Goal: Task Accomplishment & Management: Use online tool/utility

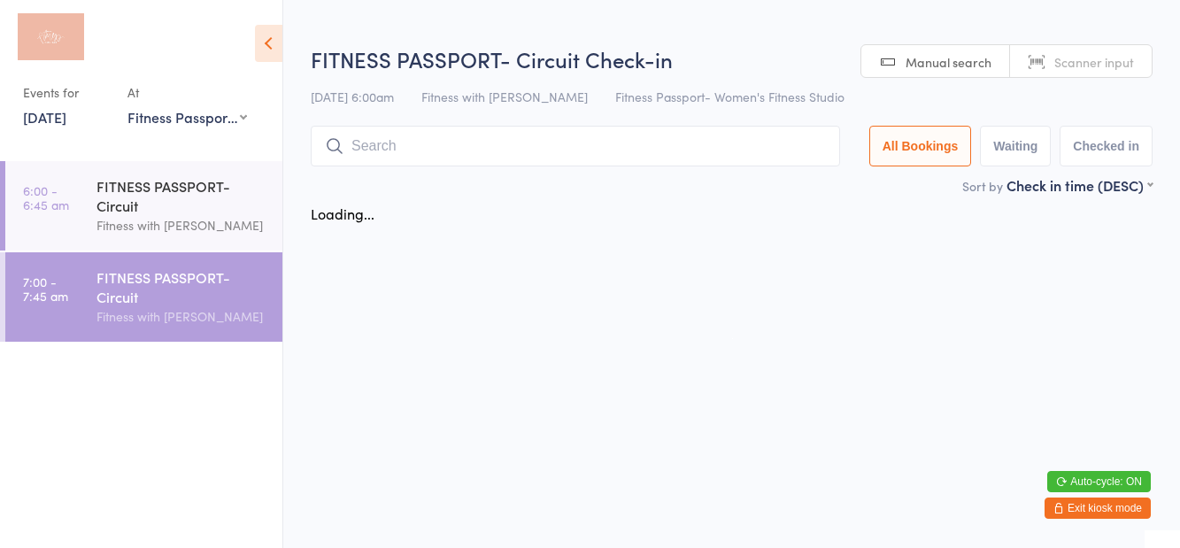
select select "1"
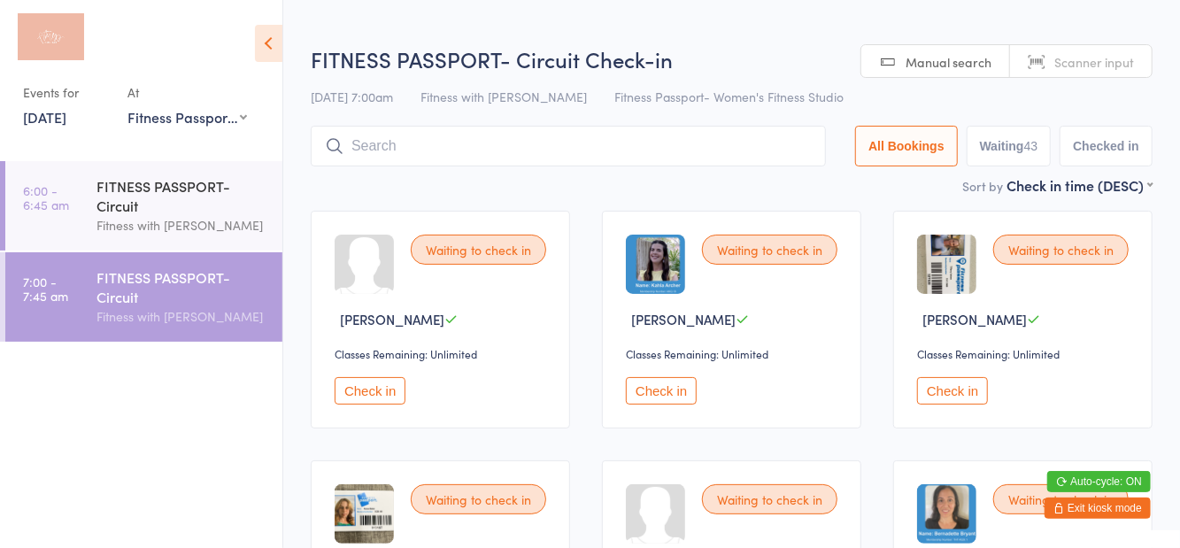
click at [1002, 164] on button "Waiting 43" at bounding box center [1008, 146] width 85 height 41
select select "0"
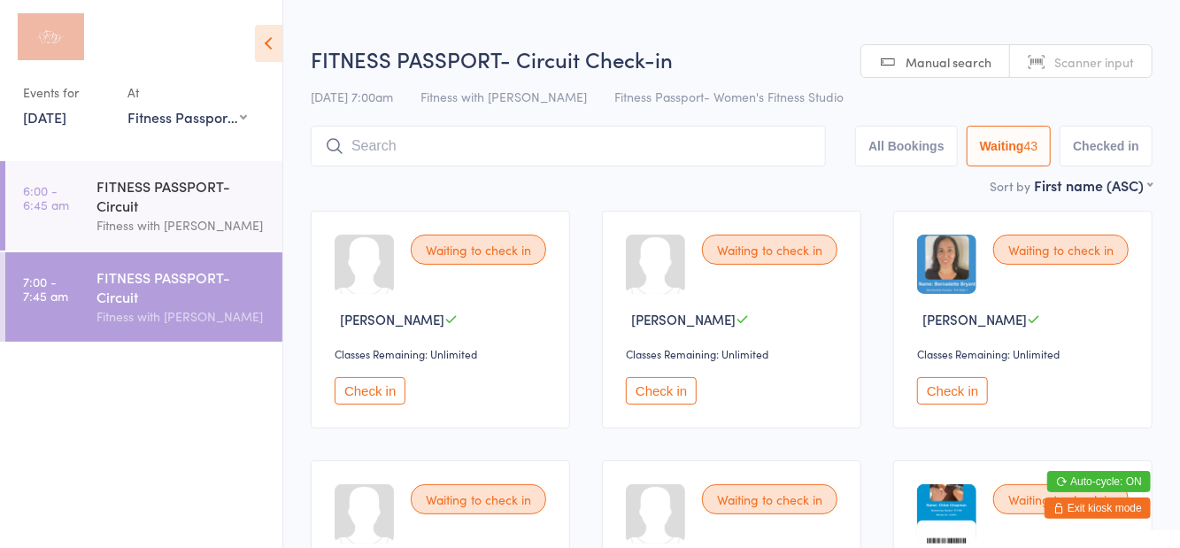
click at [791, 53] on h2 "FITNESS PASSPORT- Circuit Check-in" at bounding box center [732, 58] width 842 height 29
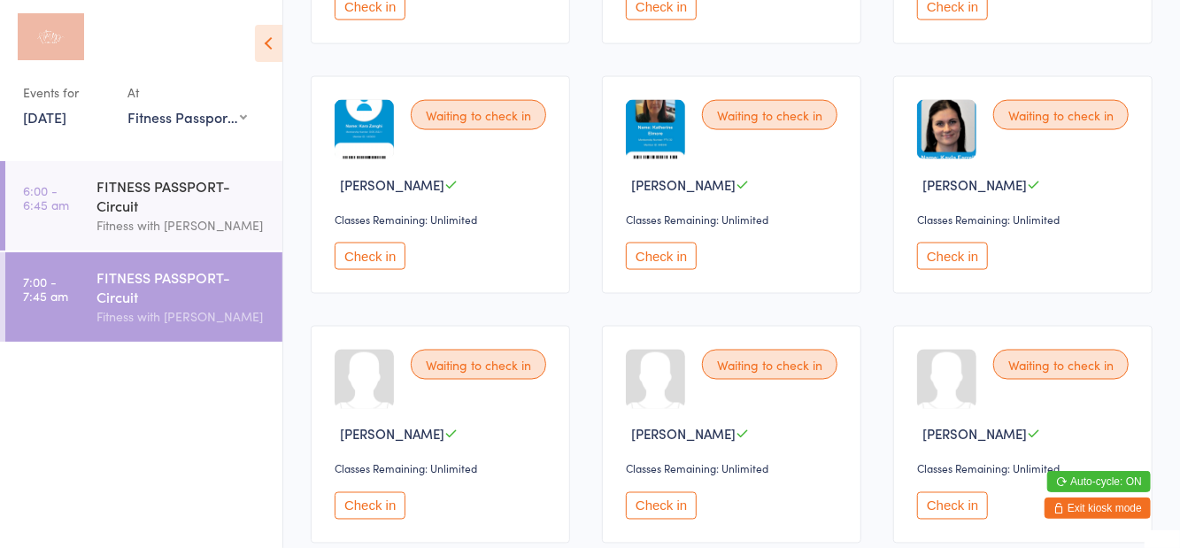
scroll to position [1390, 0]
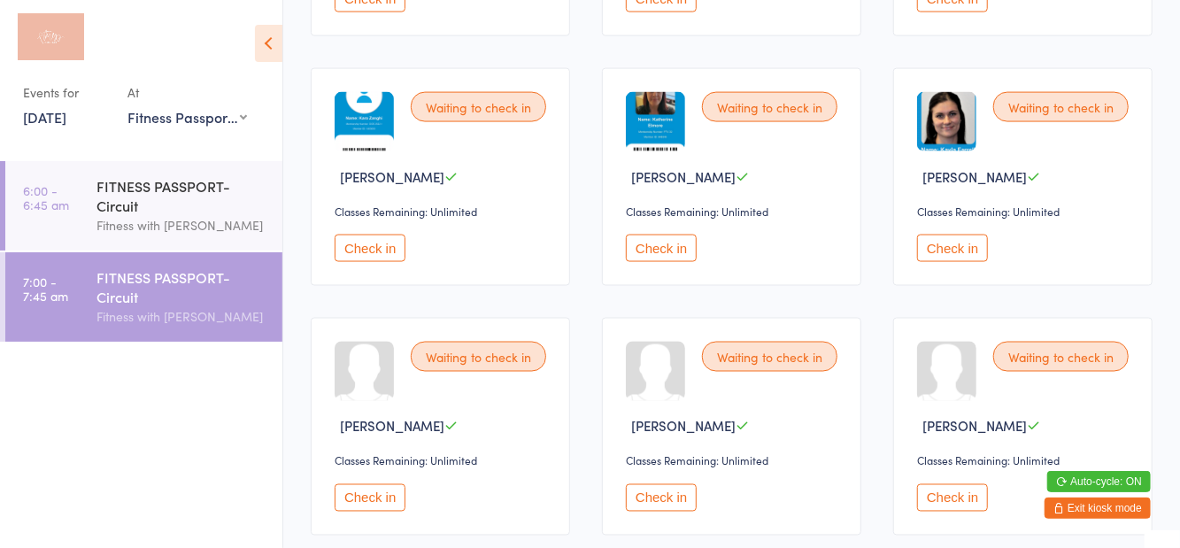
click at [662, 489] on button "Check in" at bounding box center [661, 497] width 71 height 27
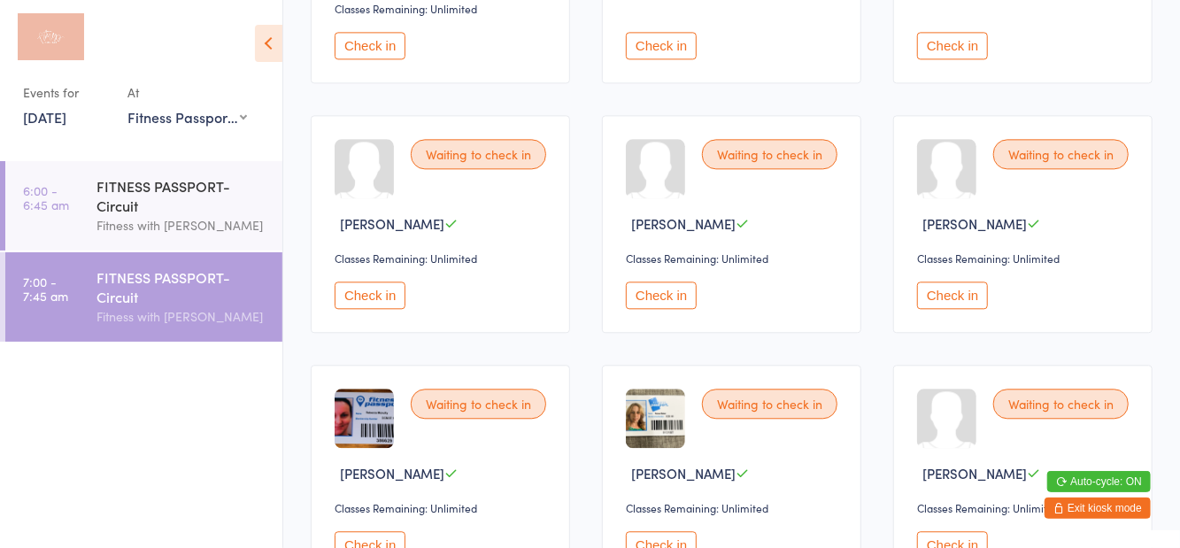
scroll to position [2114, 0]
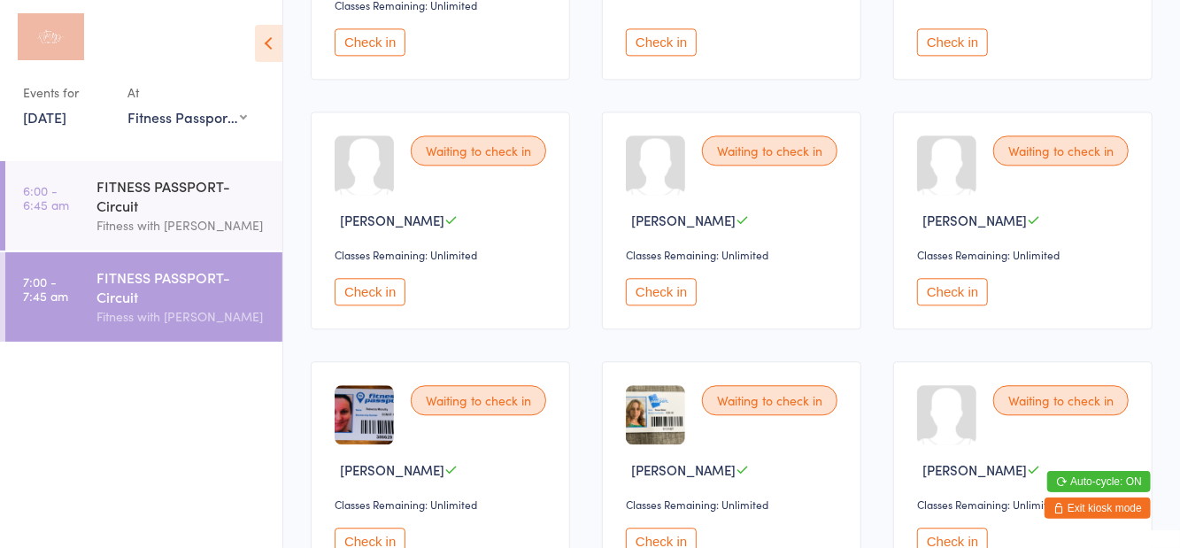
click at [368, 278] on button "Check in" at bounding box center [370, 291] width 71 height 27
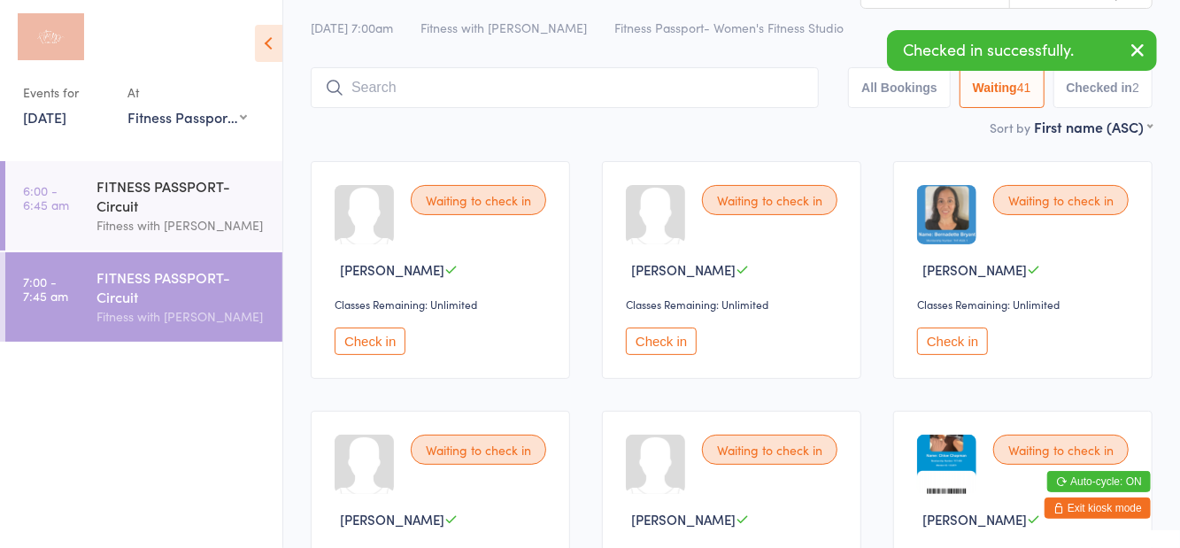
scroll to position [0, 0]
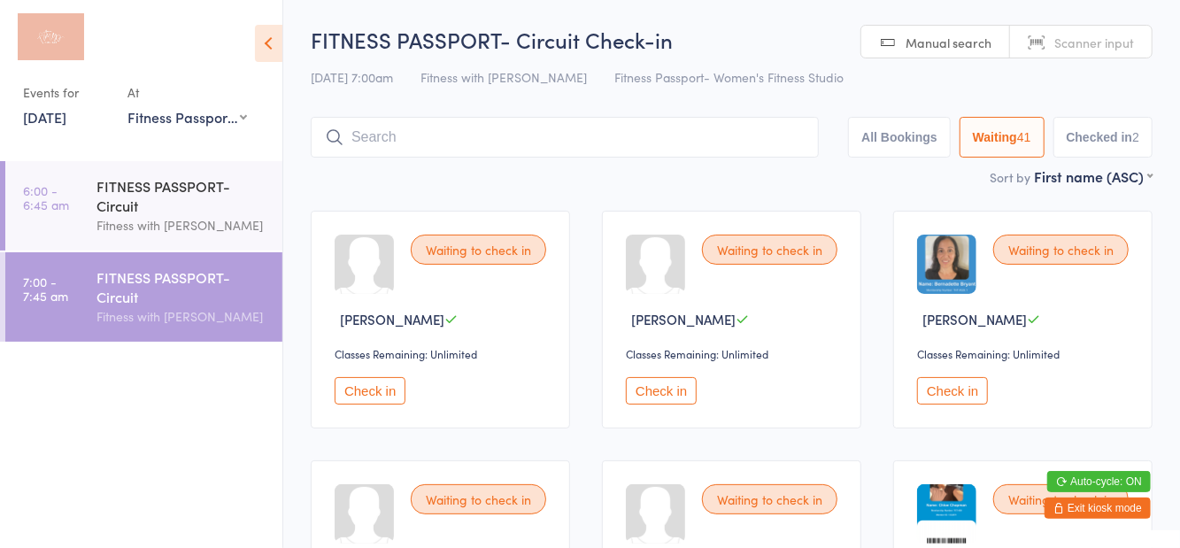
click at [280, 46] on icon at bounding box center [268, 43] width 27 height 37
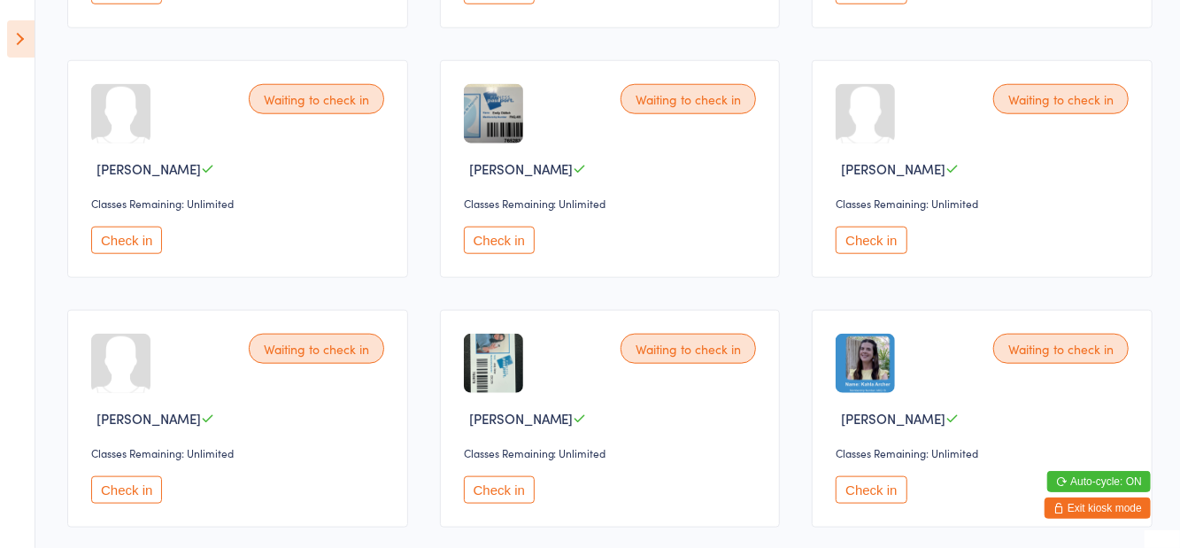
scroll to position [927, 0]
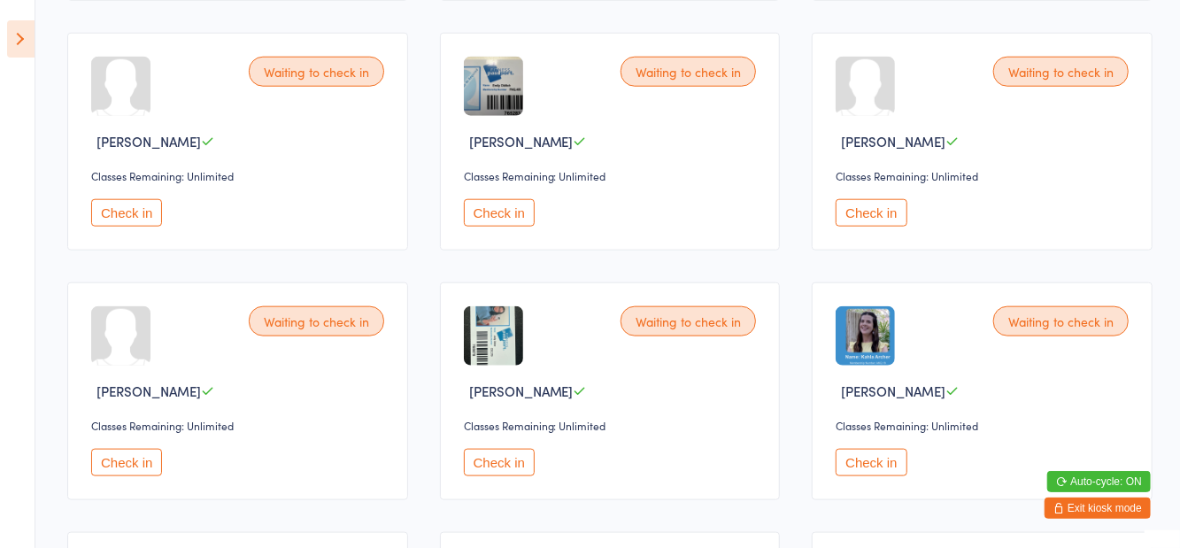
click at [872, 457] on button "Check in" at bounding box center [870, 462] width 71 height 27
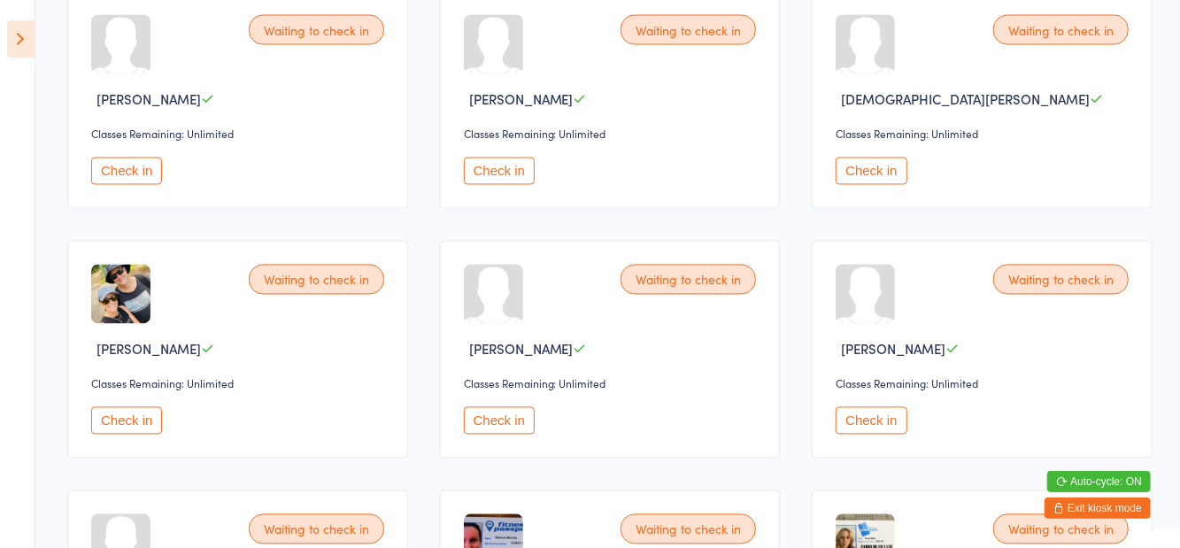
scroll to position [1719, 0]
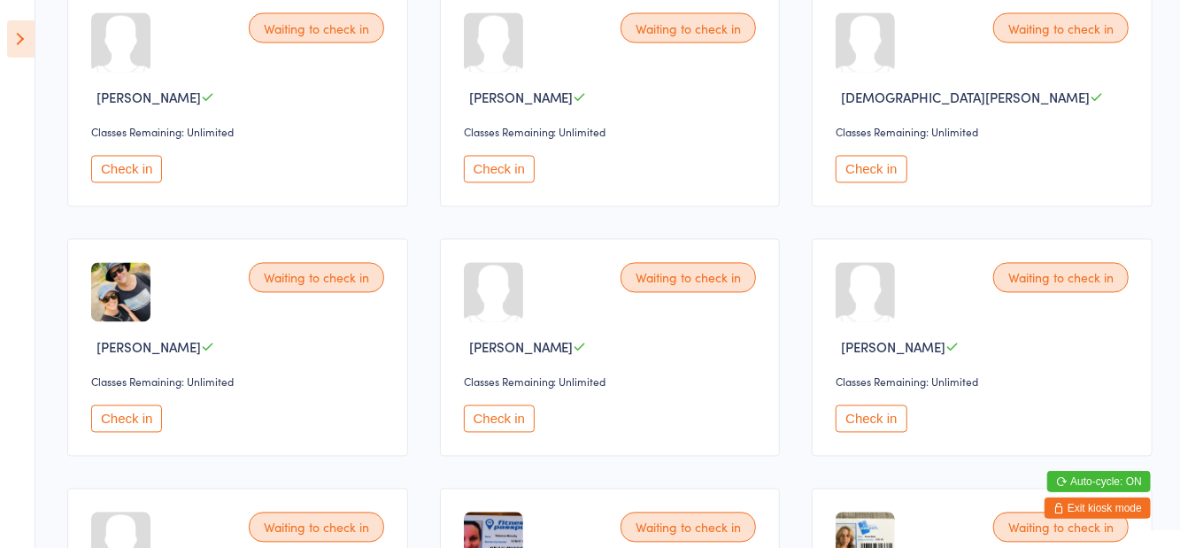
click at [135, 409] on button "Check in" at bounding box center [126, 418] width 71 height 27
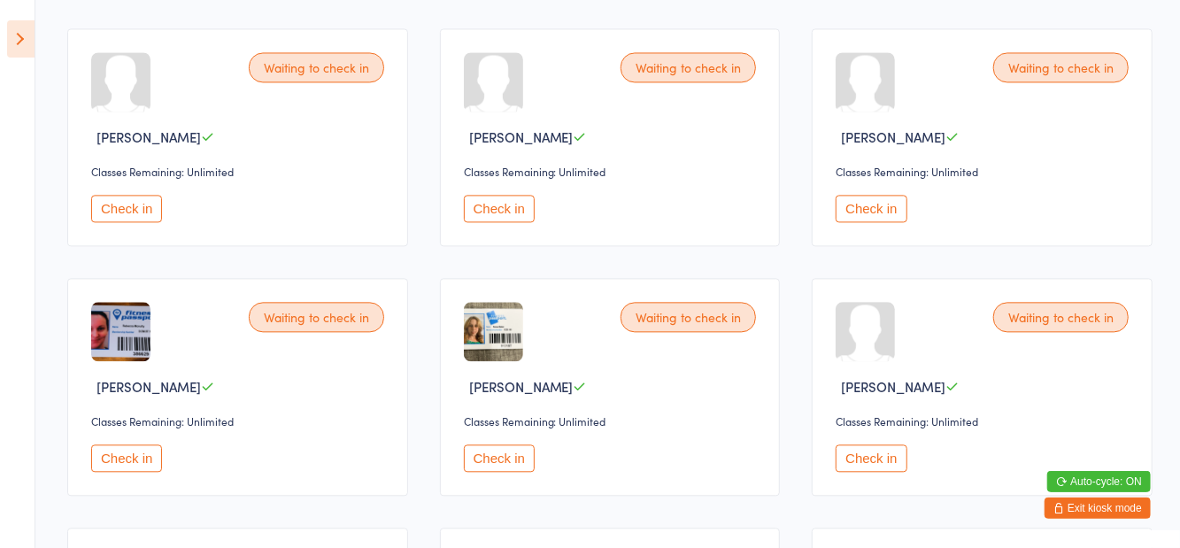
scroll to position [1940, 0]
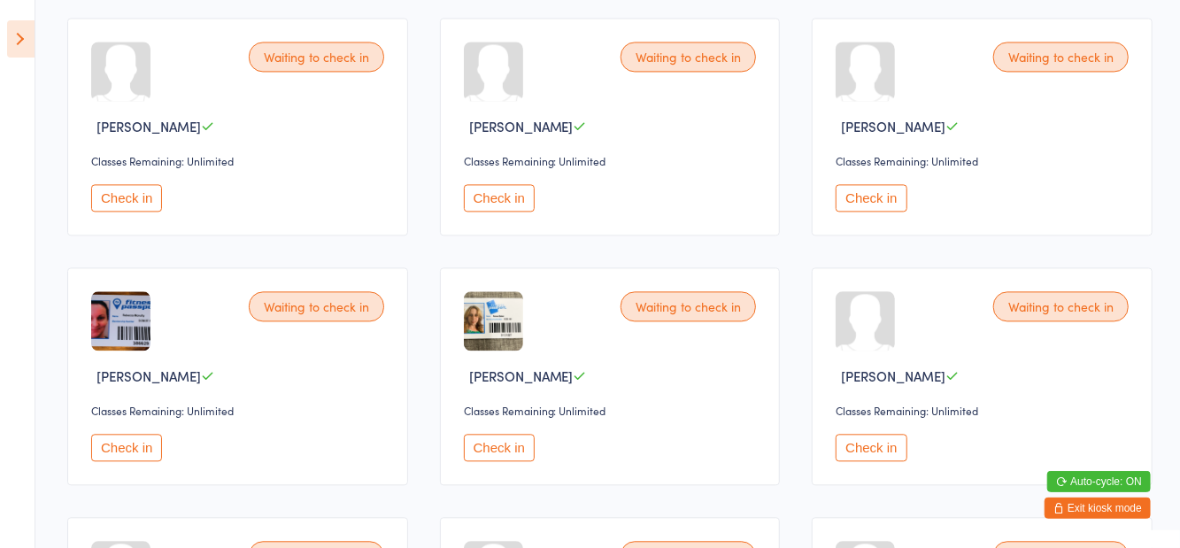
click at [137, 441] on button "Check in" at bounding box center [126, 447] width 71 height 27
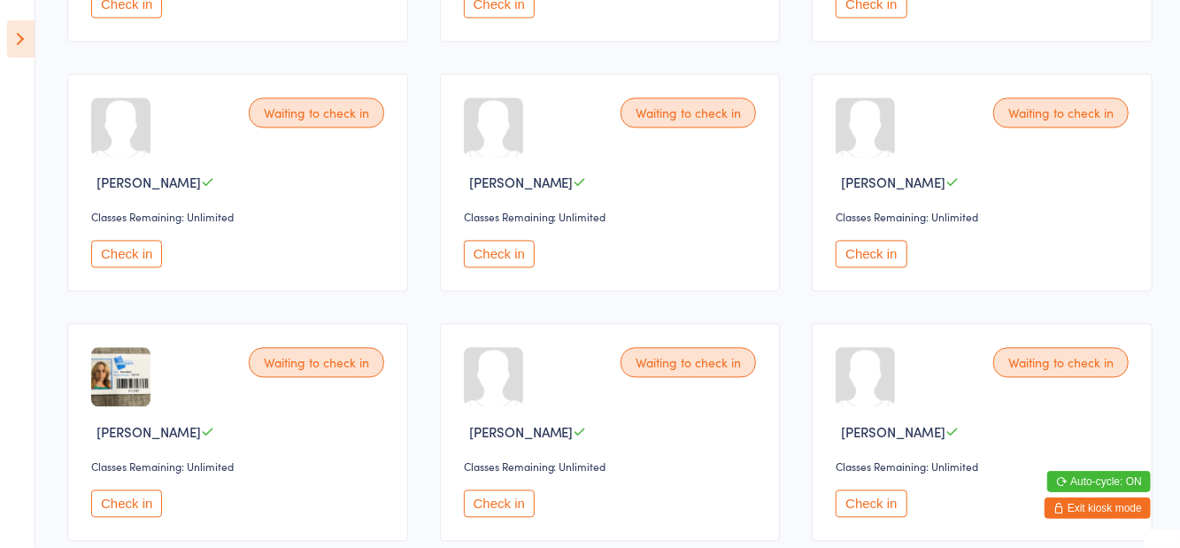
scroll to position [1880, 0]
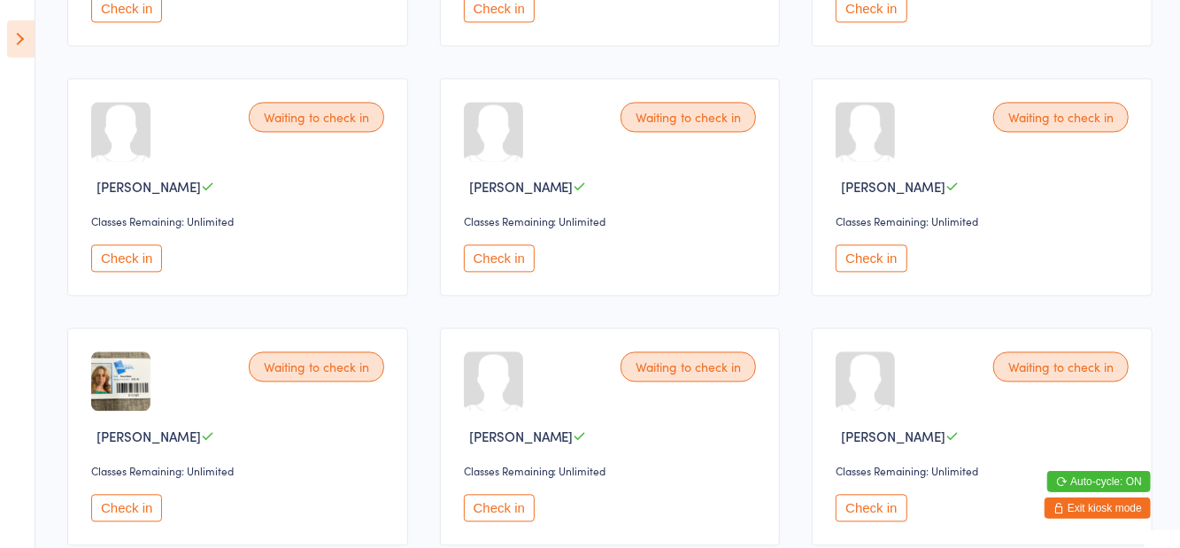
click at [886, 255] on button "Check in" at bounding box center [870, 257] width 71 height 27
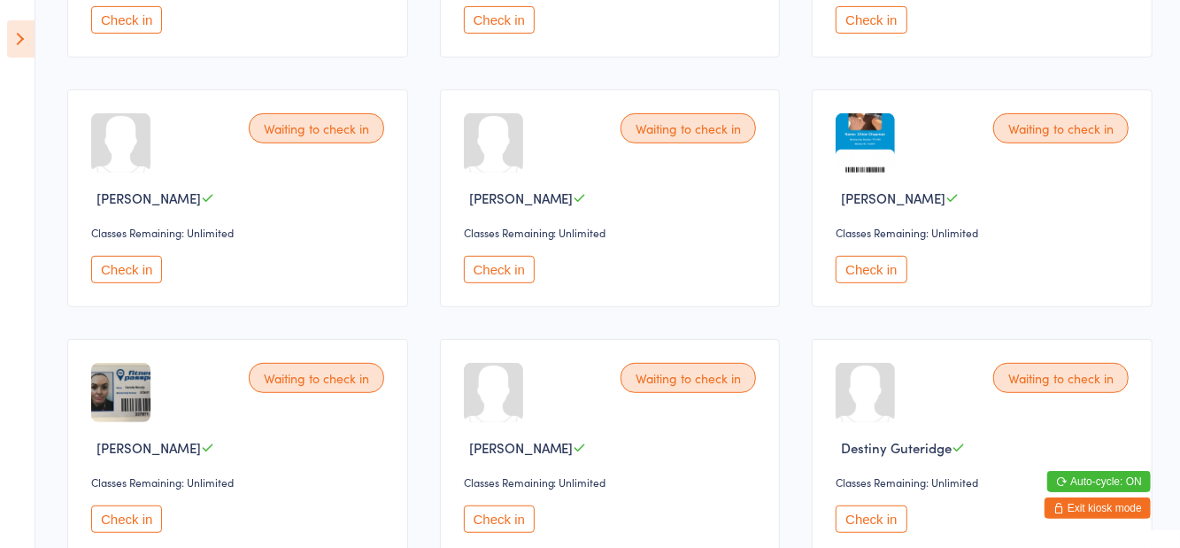
scroll to position [0, 0]
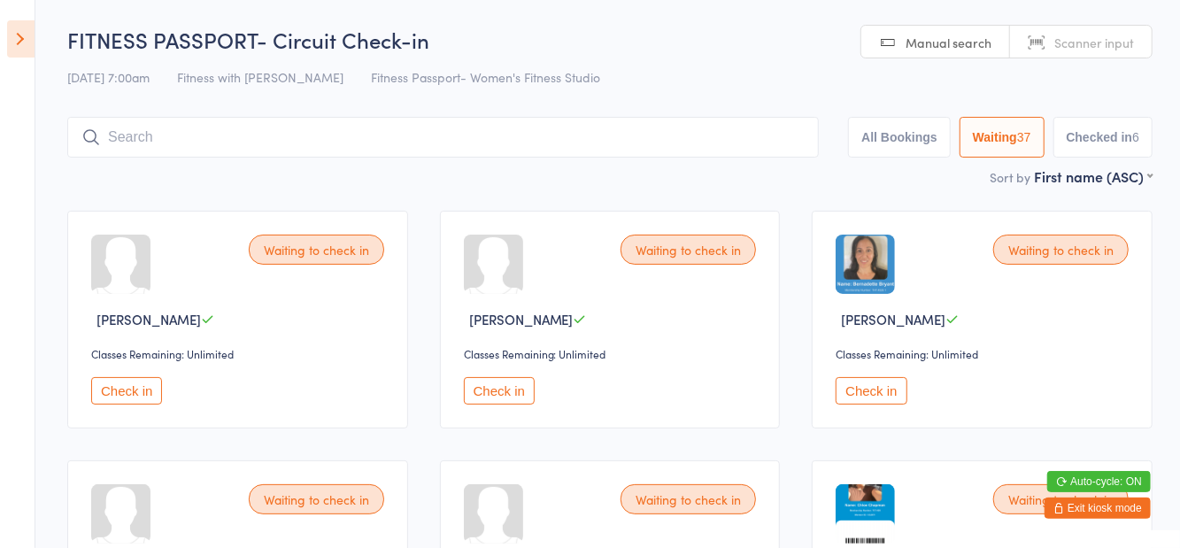
click at [793, 55] on div "FITNESS PASSPORT- Circuit Check-in [DATE] 7:00am Fitness with Zoe Fitness Passp…" at bounding box center [609, 96] width 1085 height 142
click at [570, 139] on input "search" at bounding box center [442, 137] width 751 height 41
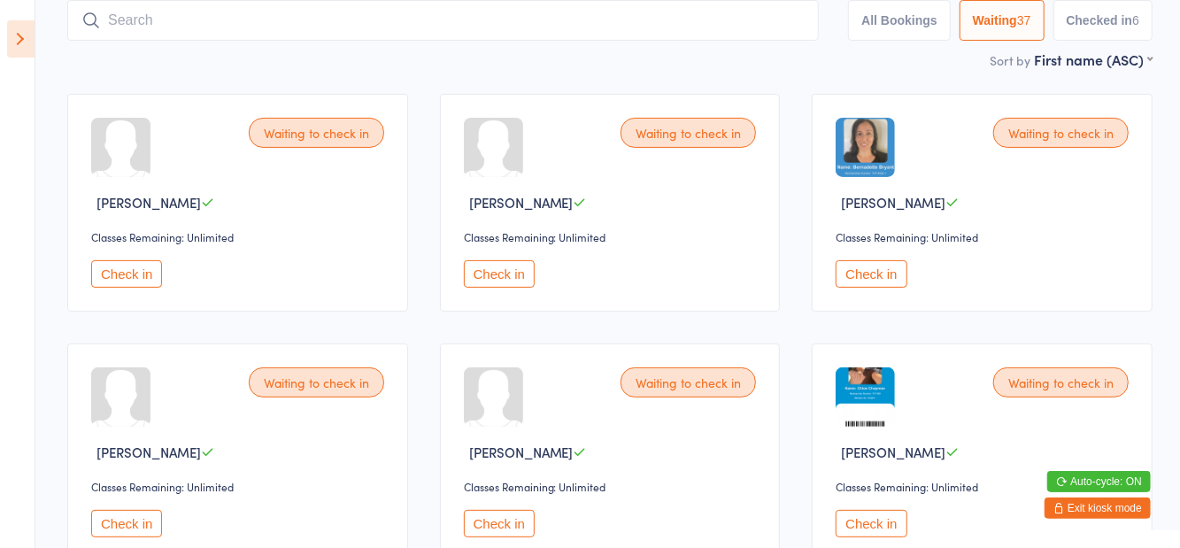
scroll to position [118, 0]
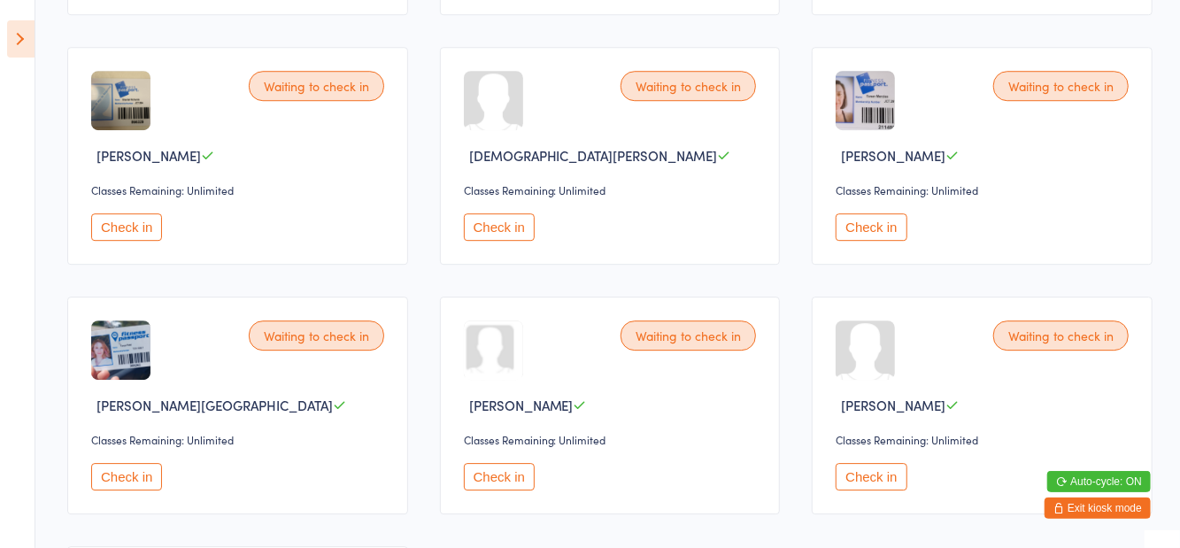
scroll to position [2664, 0]
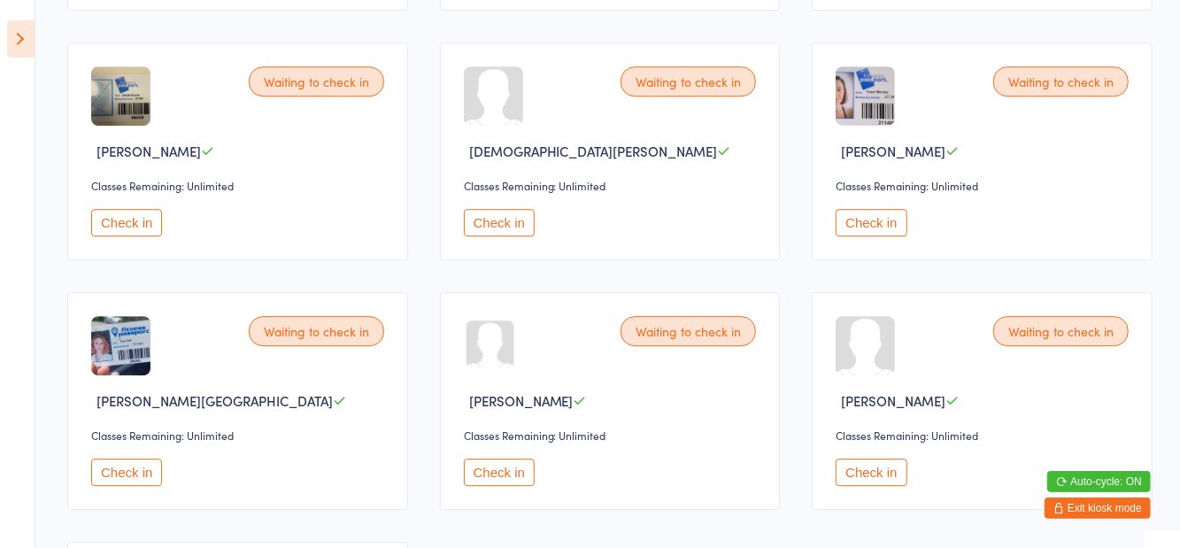
click at [136, 473] on button "Check in" at bounding box center [126, 471] width 71 height 27
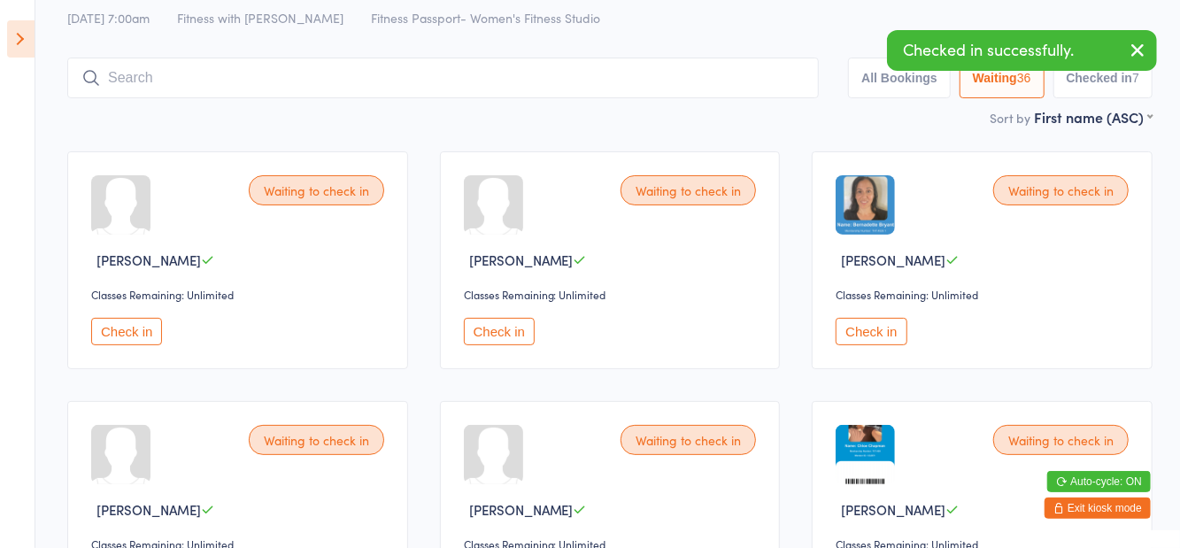
scroll to position [0, 0]
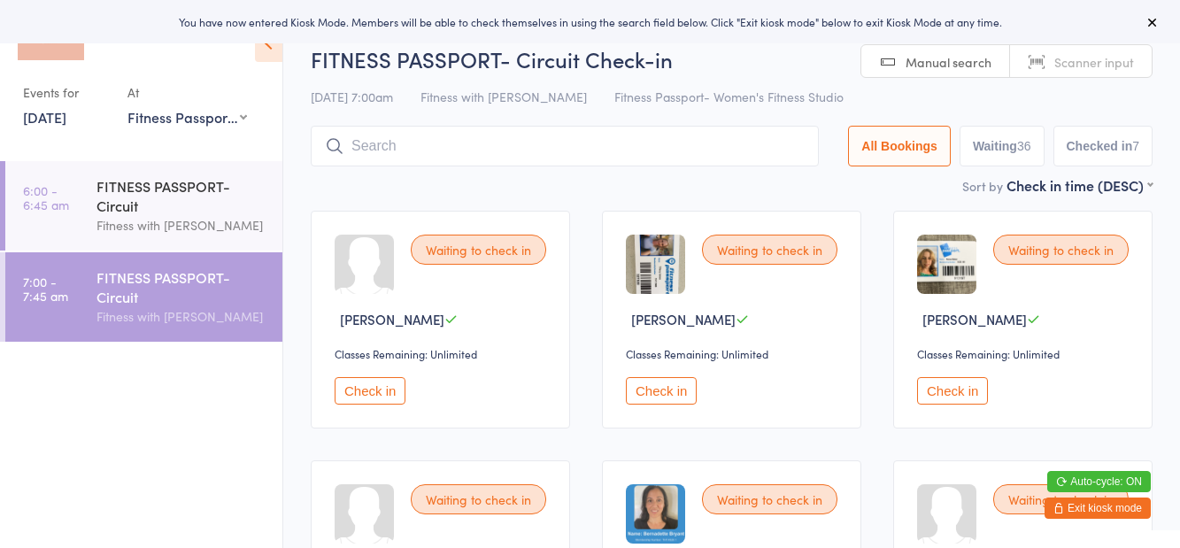
click at [1012, 145] on button "Waiting 36" at bounding box center [1001, 146] width 85 height 41
select select "0"
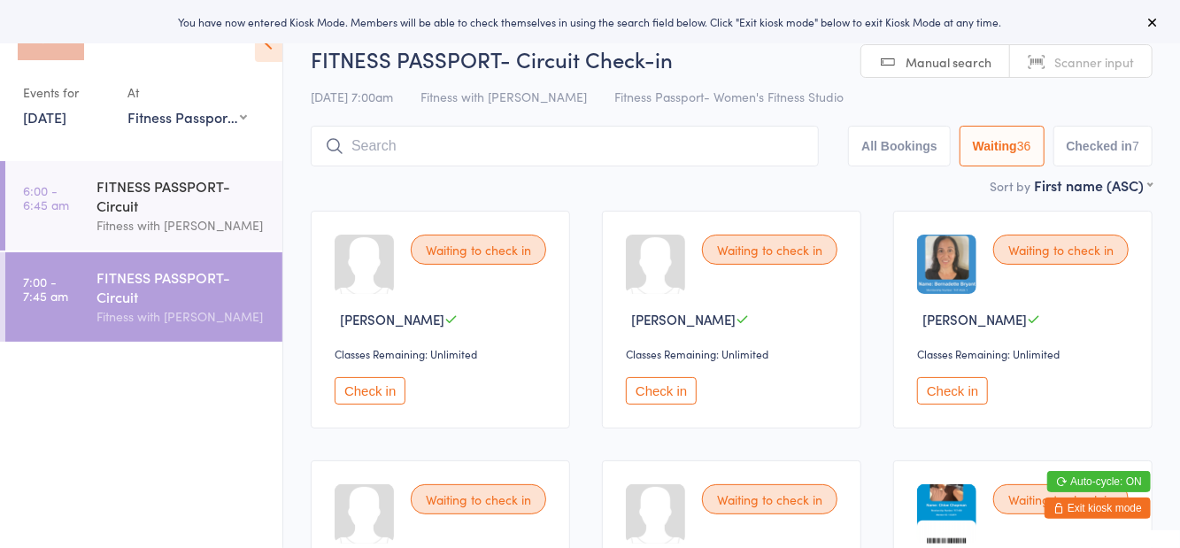
click at [273, 58] on icon at bounding box center [268, 43] width 27 height 37
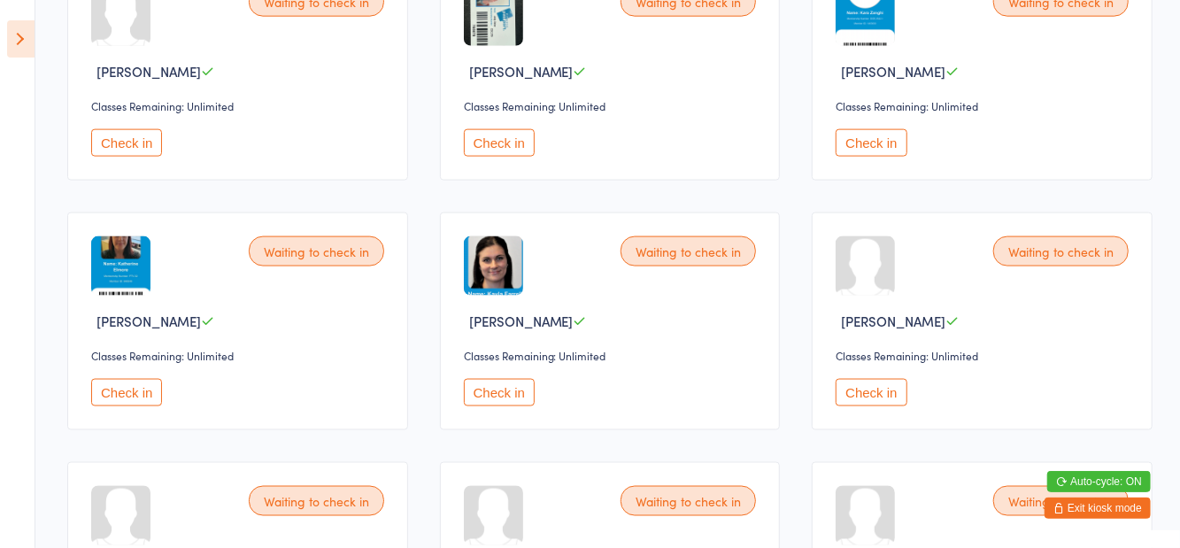
scroll to position [1253, 0]
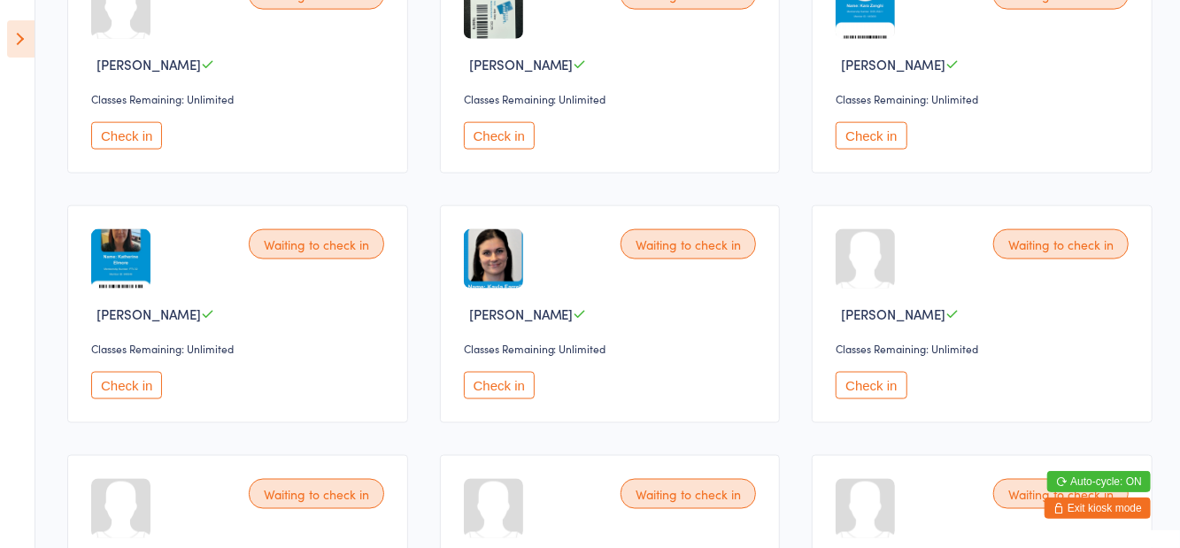
click at [522, 388] on button "Check in" at bounding box center [499, 385] width 71 height 27
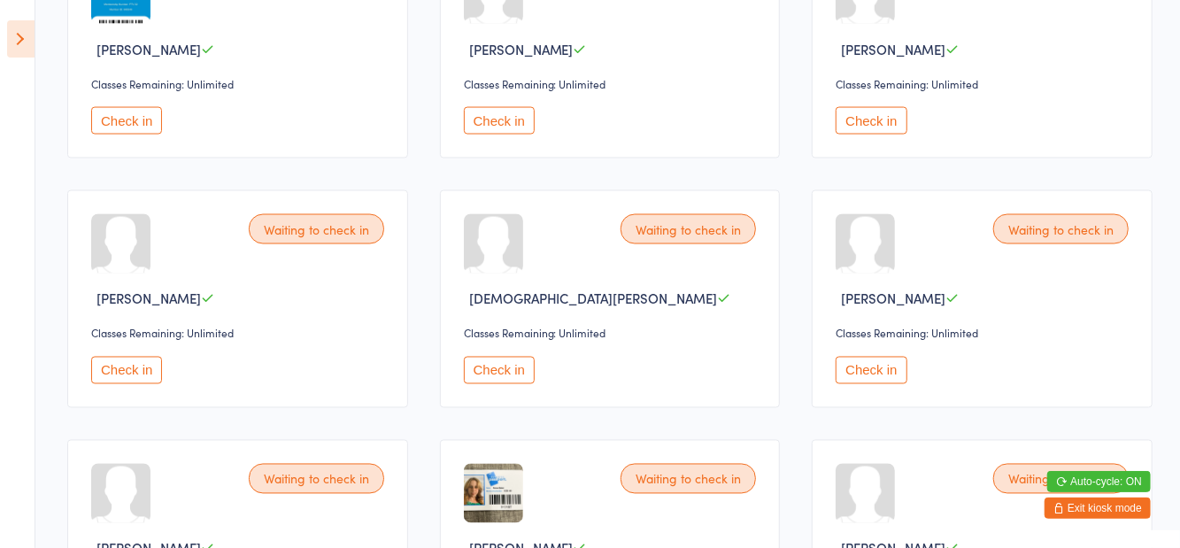
scroll to position [1514, 0]
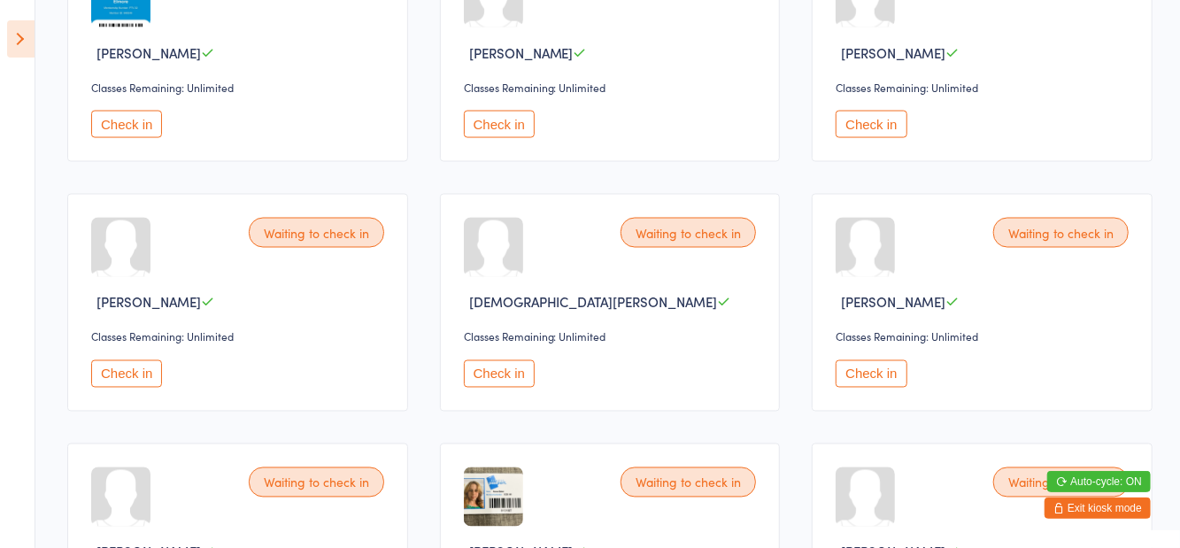
click at [131, 371] on button "Check in" at bounding box center [126, 373] width 71 height 27
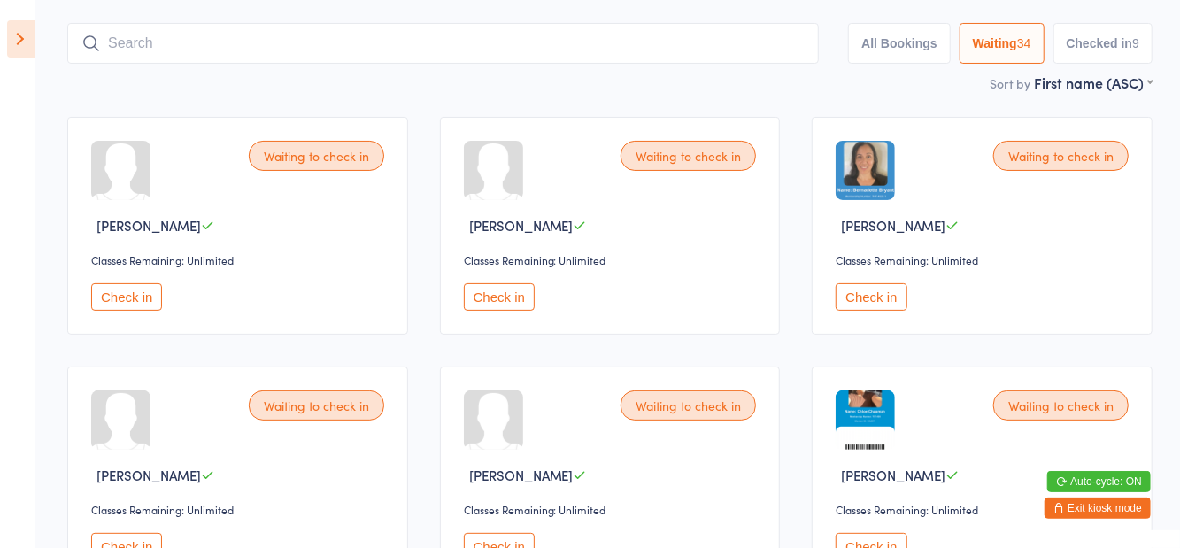
scroll to position [0, 0]
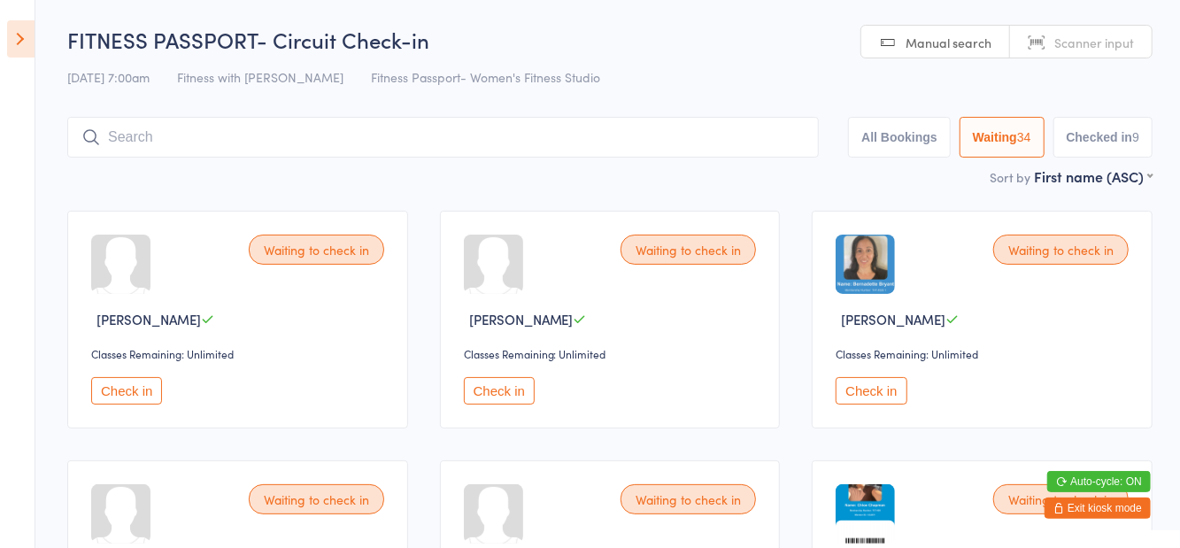
click at [110, 402] on button "Check in" at bounding box center [126, 390] width 71 height 27
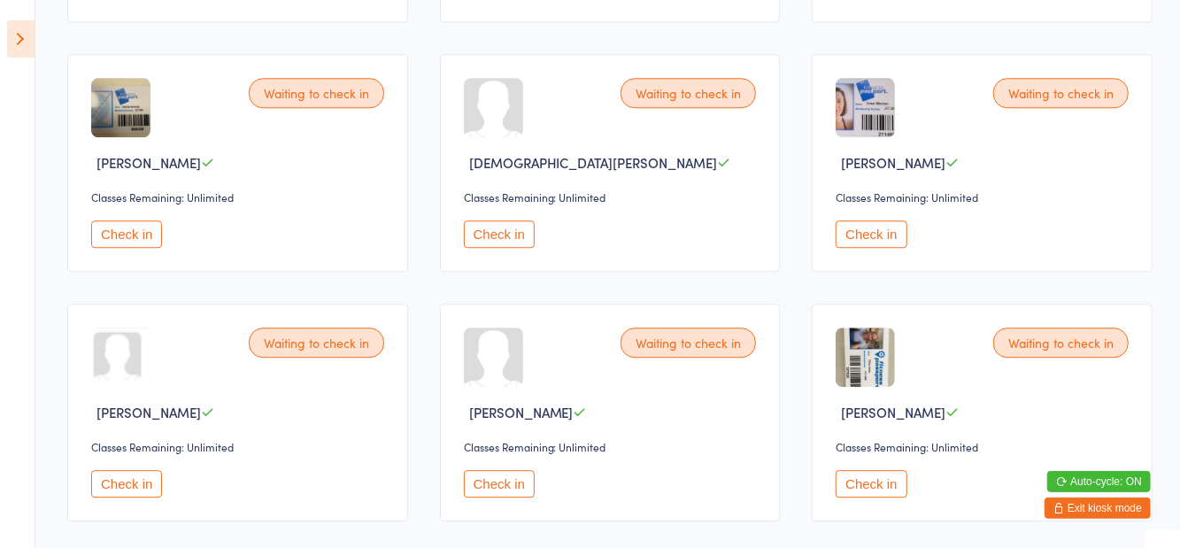
scroll to position [2406, 0]
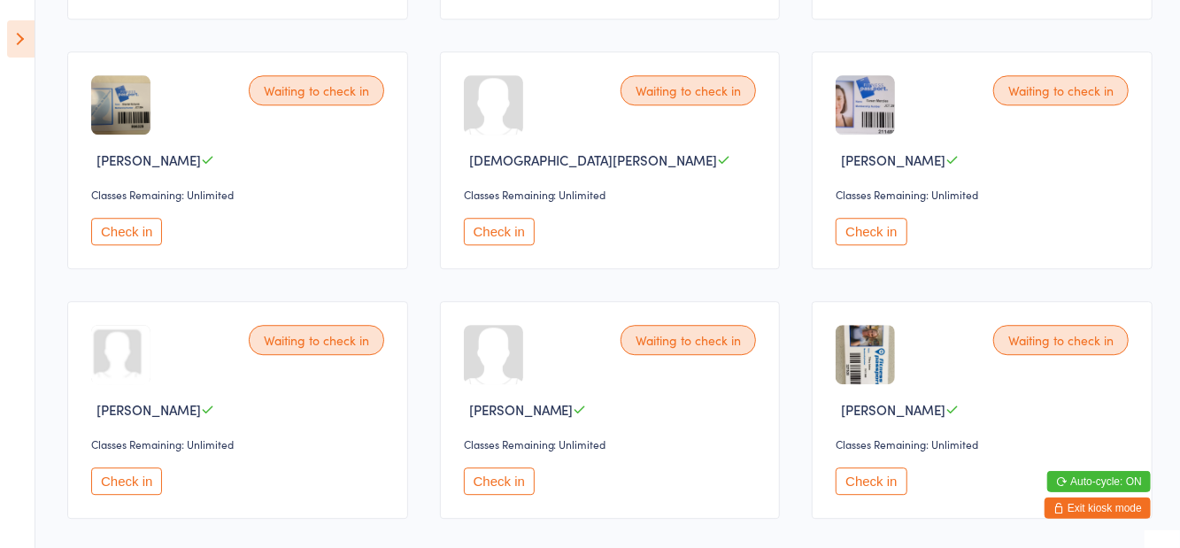
click at [127, 474] on button "Check in" at bounding box center [126, 480] width 71 height 27
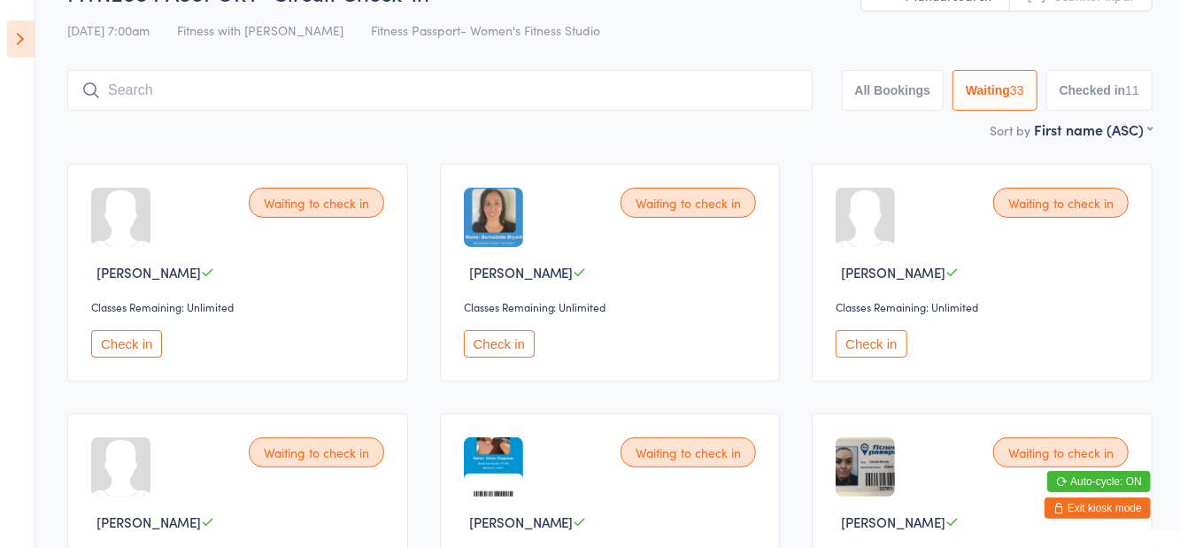
scroll to position [44, 0]
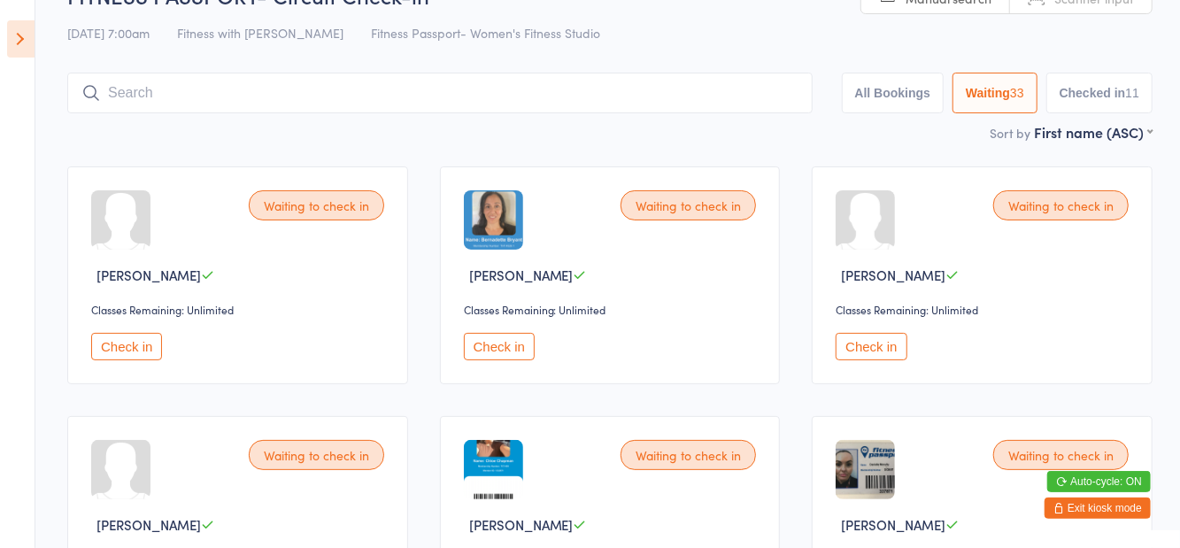
click at [494, 342] on button "Check in" at bounding box center [499, 346] width 71 height 27
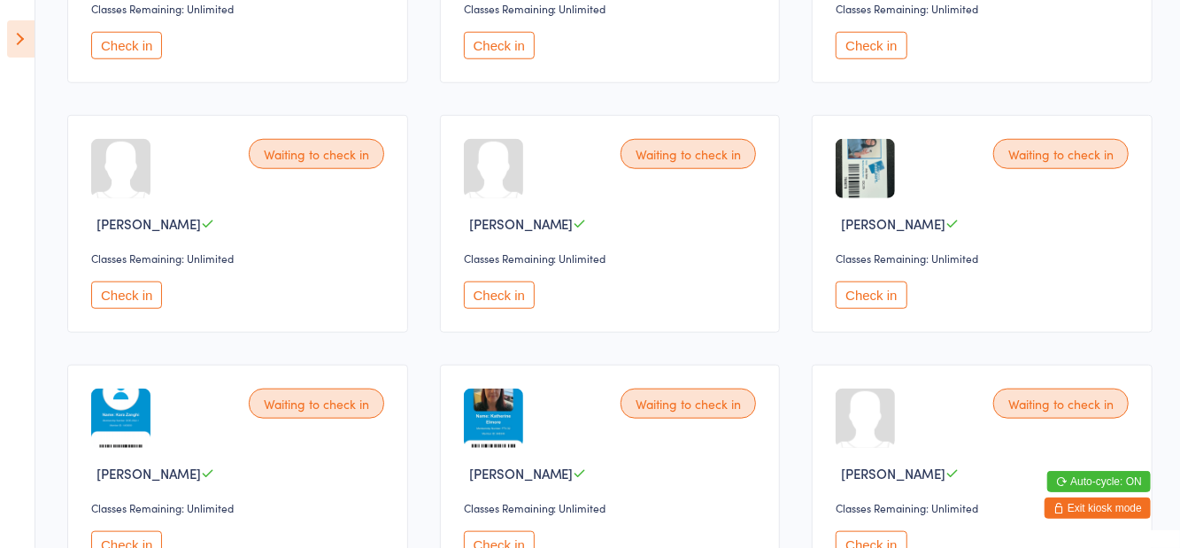
scroll to position [851, 0]
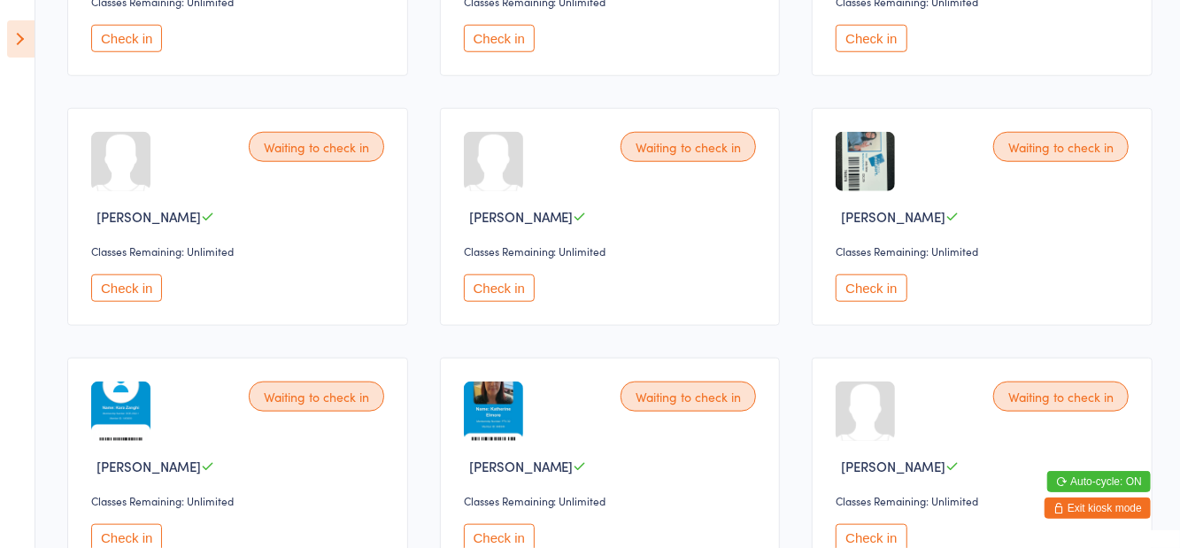
click at [513, 530] on button "Check in" at bounding box center [499, 537] width 71 height 27
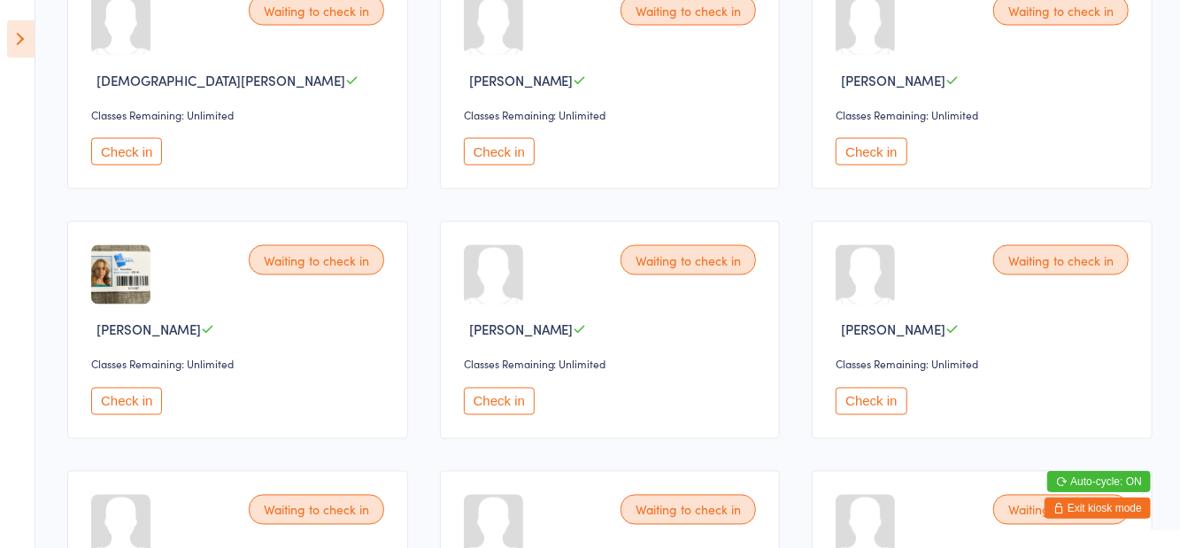
scroll to position [1483, 0]
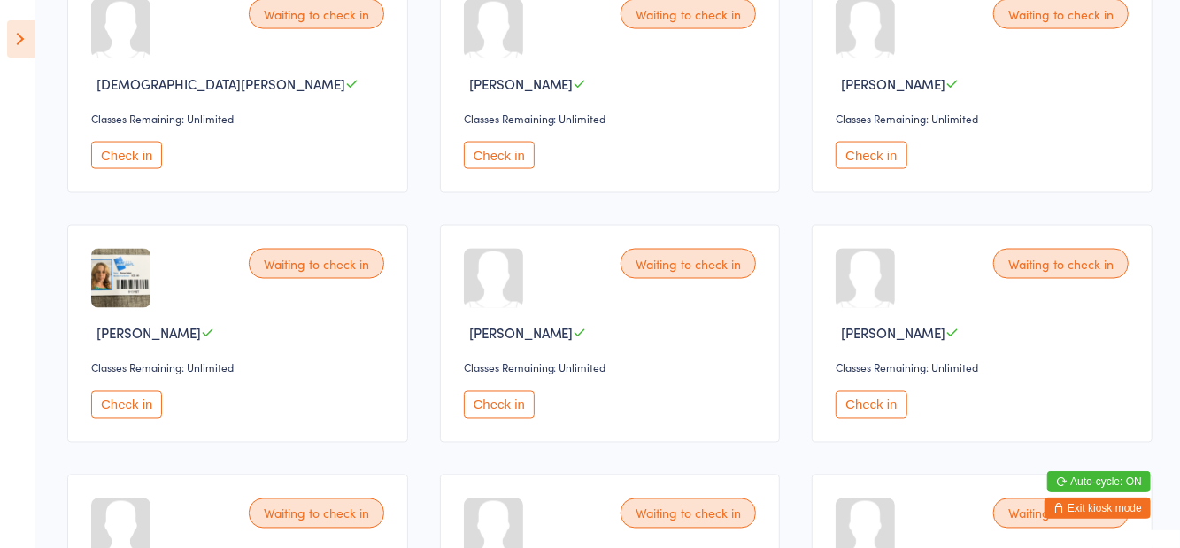
click at [131, 399] on button "Check in" at bounding box center [126, 404] width 71 height 27
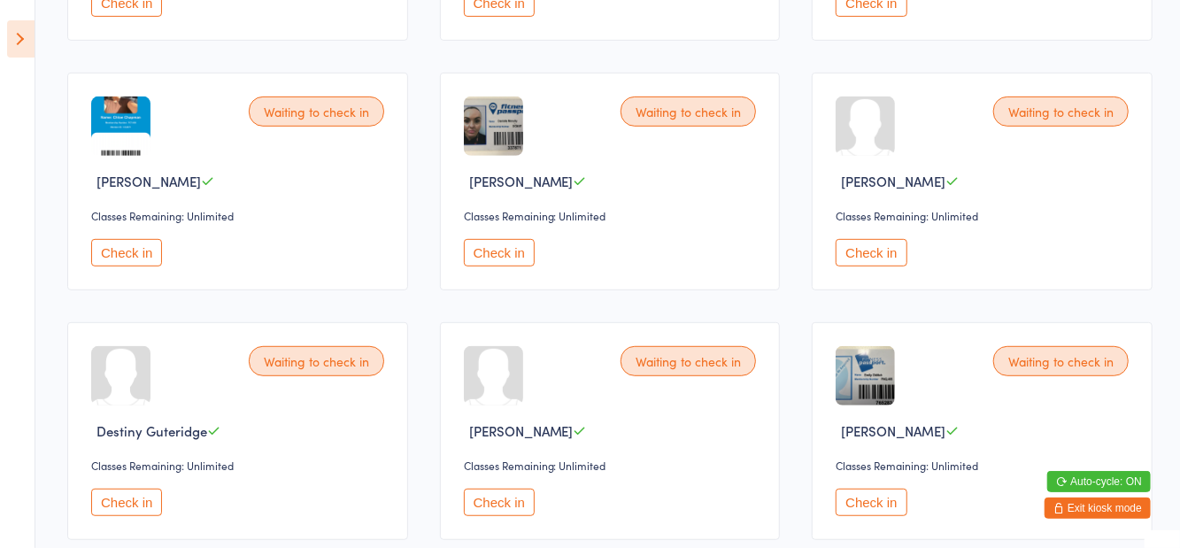
scroll to position [379, 0]
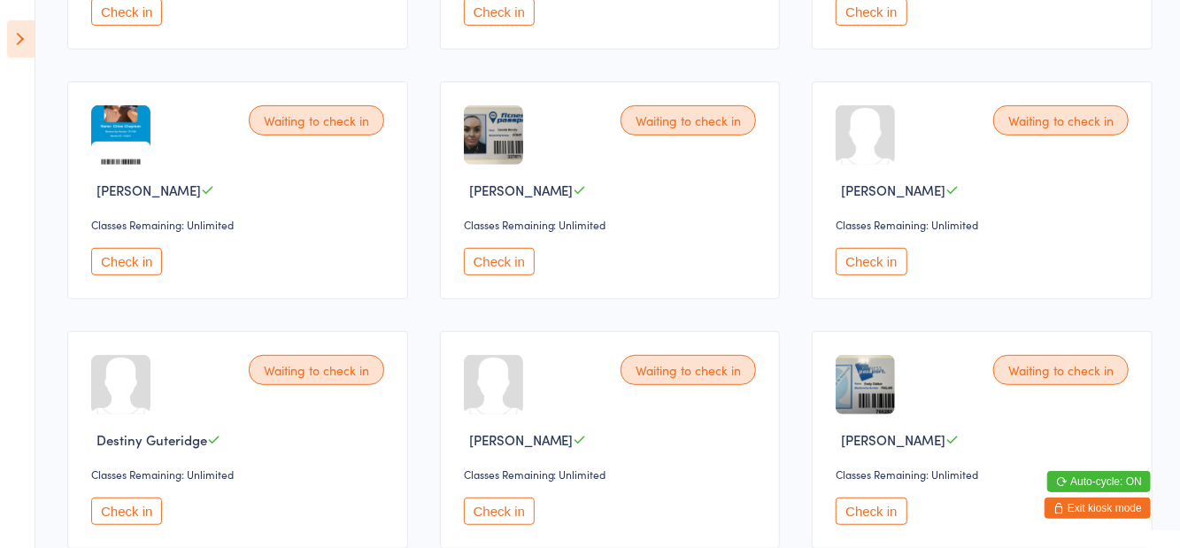
click at [860, 271] on button "Check in" at bounding box center [870, 261] width 71 height 27
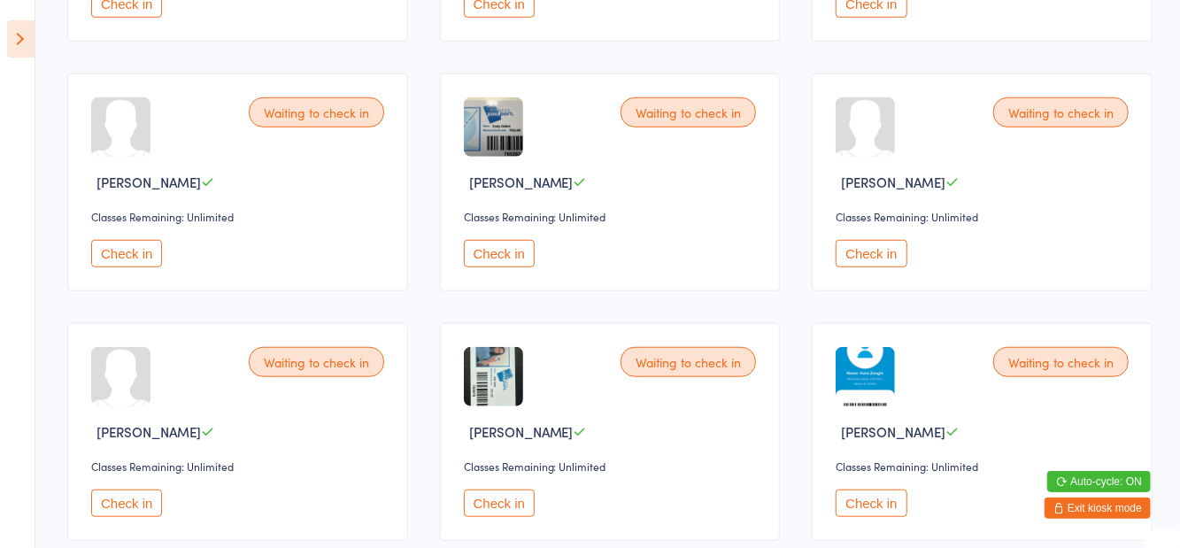
scroll to position [641, 0]
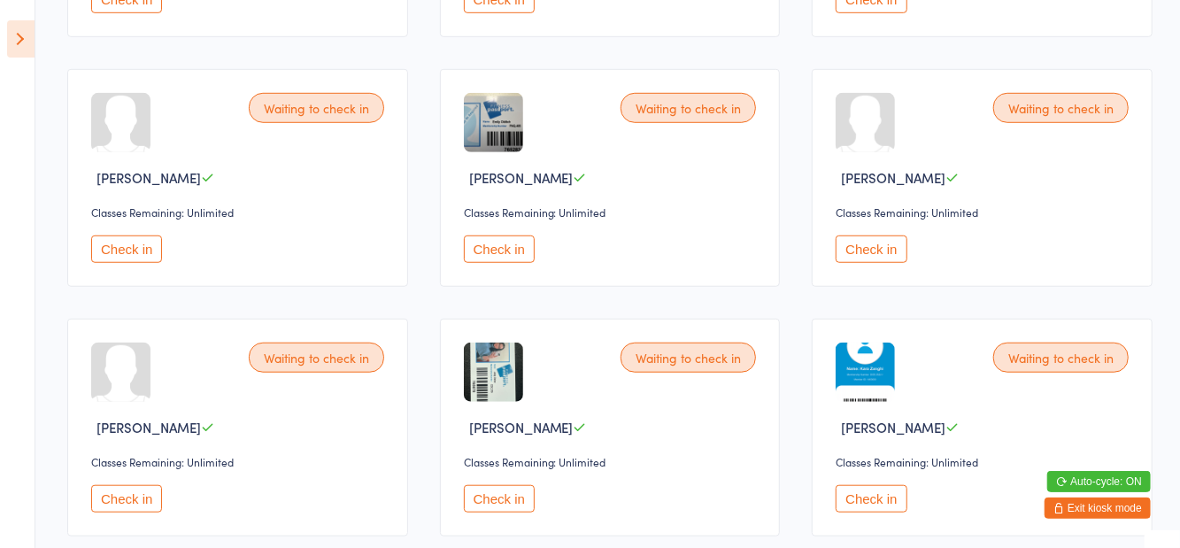
click at [527, 508] on button "Check in" at bounding box center [499, 498] width 71 height 27
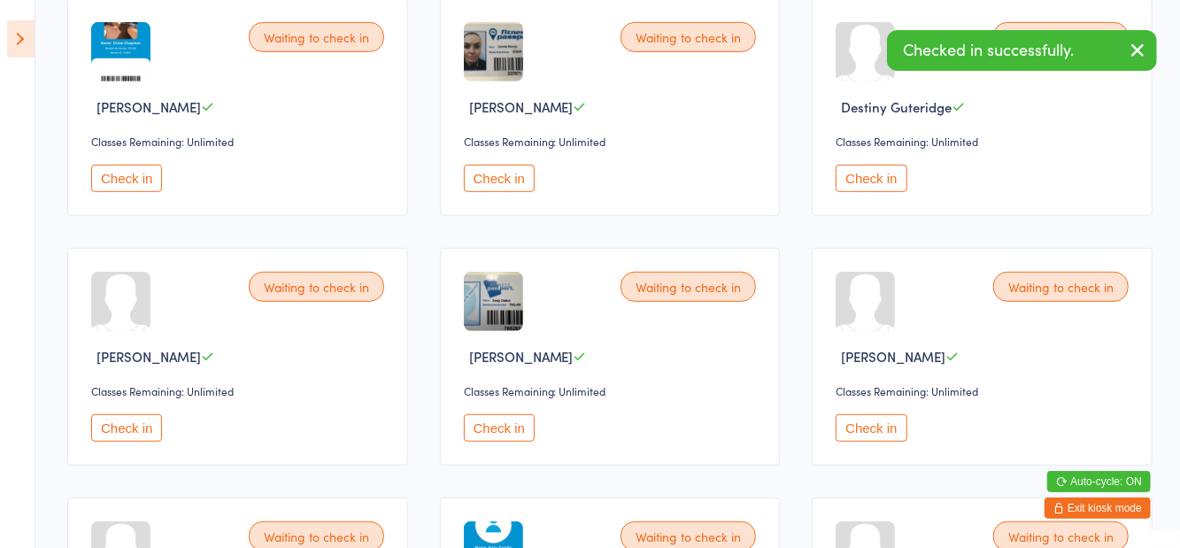
scroll to position [0, 0]
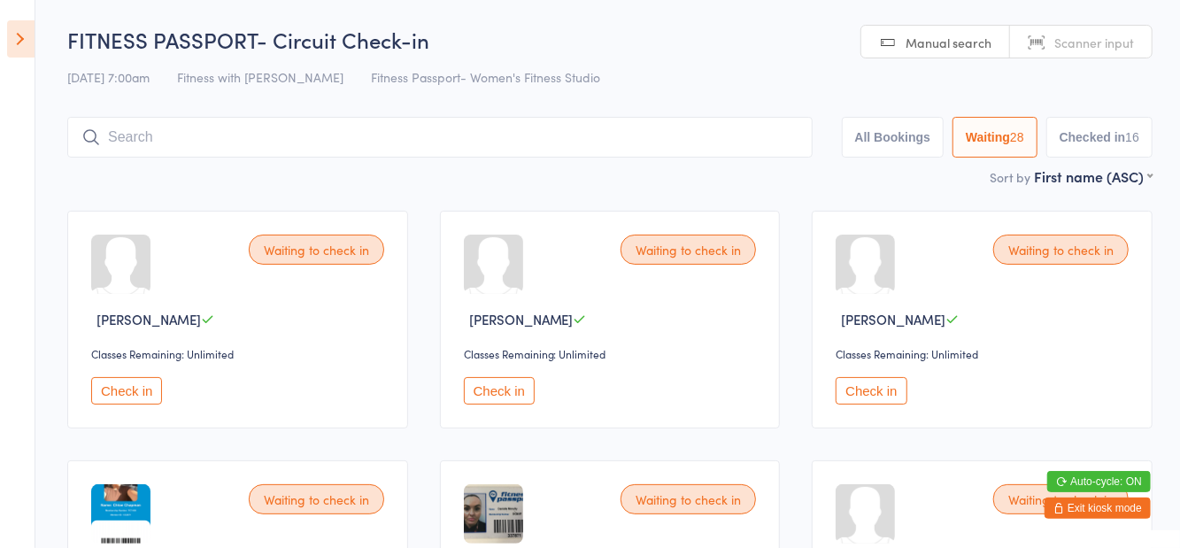
click at [126, 389] on button "Check in" at bounding box center [126, 390] width 71 height 27
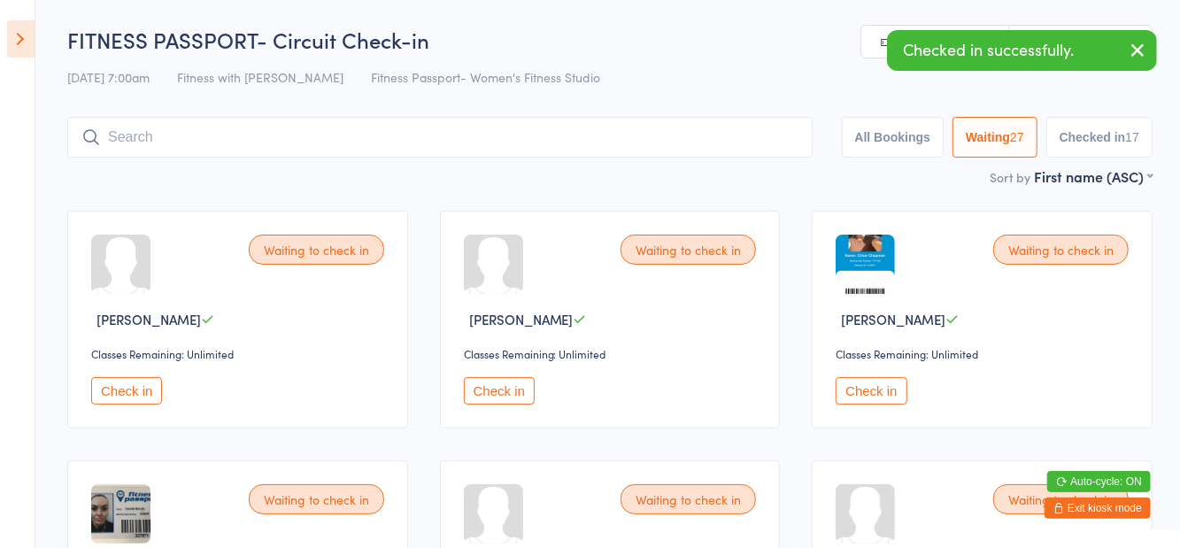
click at [349, 144] on input "search" at bounding box center [439, 137] width 745 height 41
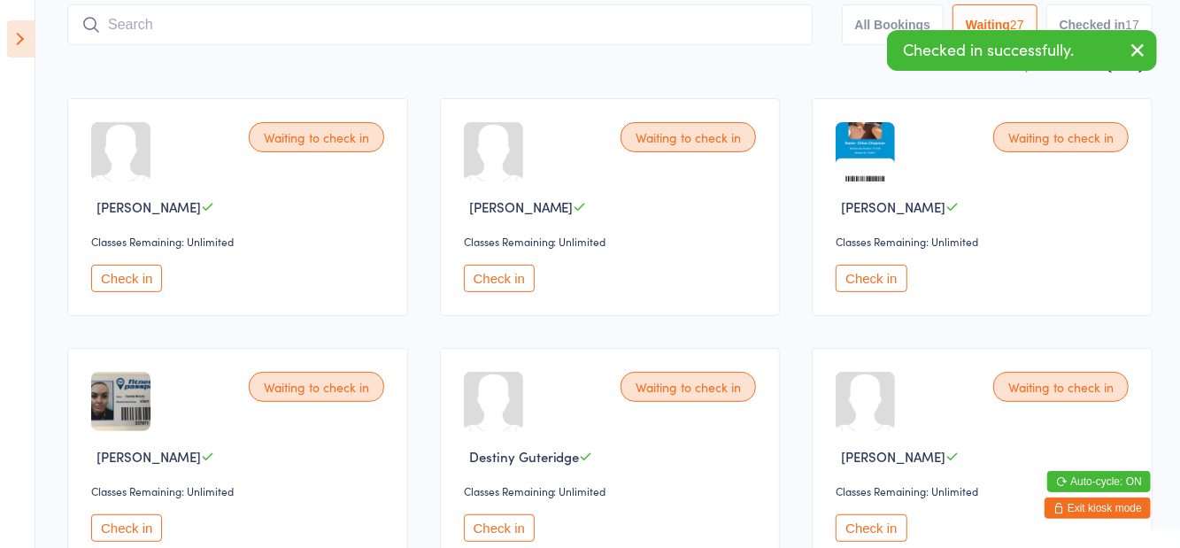
scroll to position [118, 0]
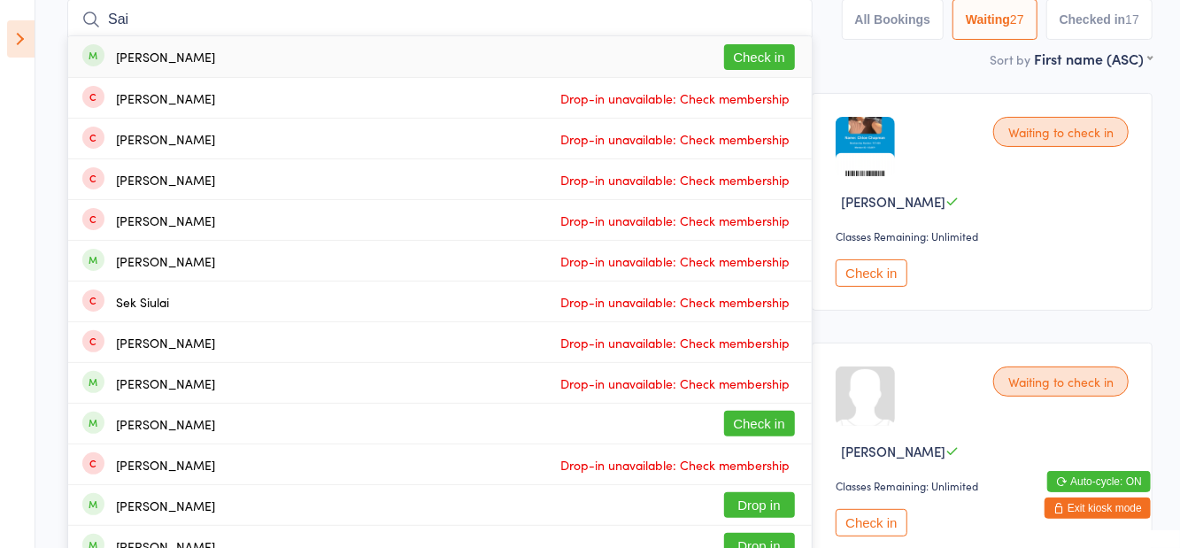
type input "Sai"
click at [771, 65] on button "Check in" at bounding box center [759, 57] width 71 height 26
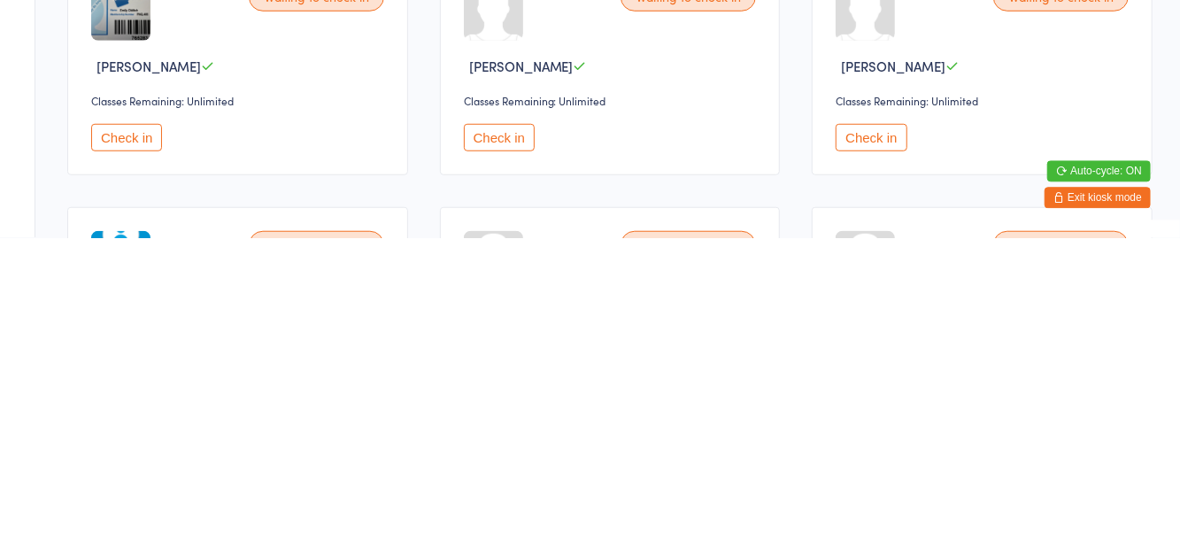
scroll to position [443, 0]
click at [870, 451] on button "Check in" at bounding box center [870, 447] width 71 height 27
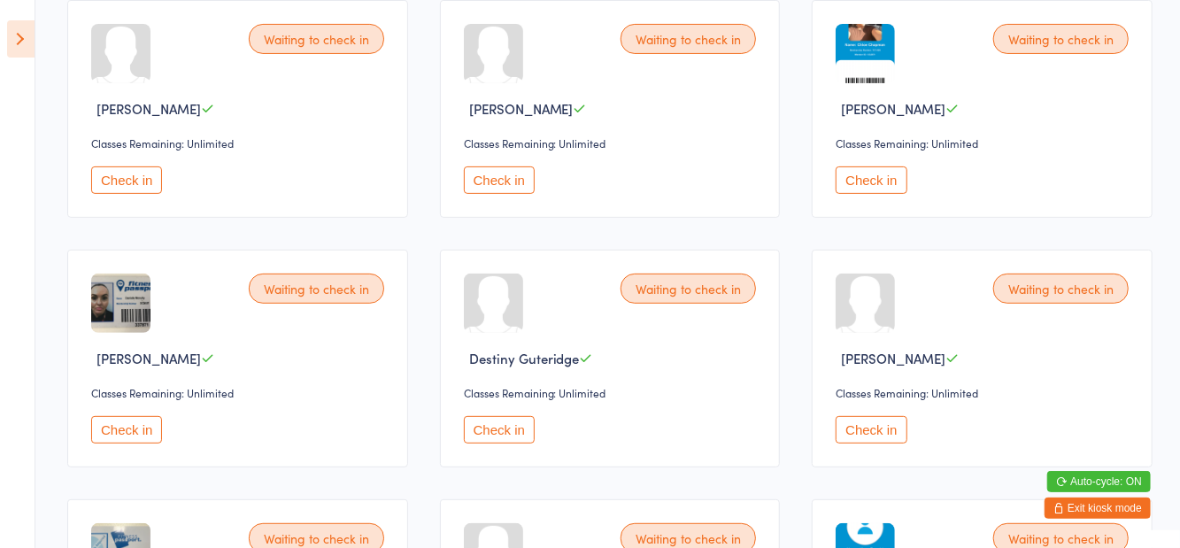
scroll to position [212, 0]
click at [148, 435] on button "Check in" at bounding box center [126, 428] width 71 height 27
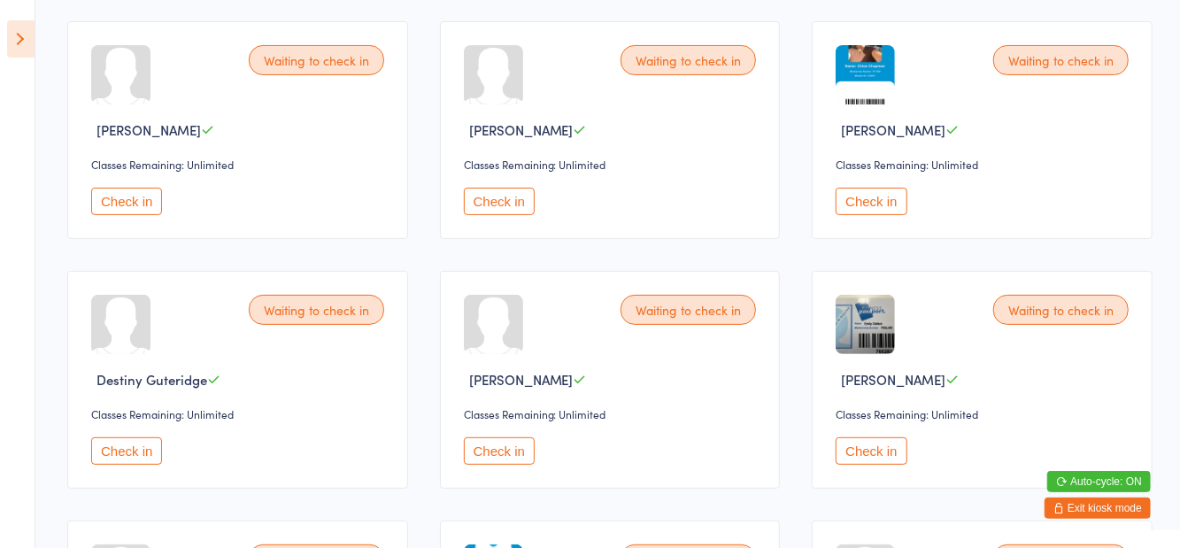
scroll to position [0, 0]
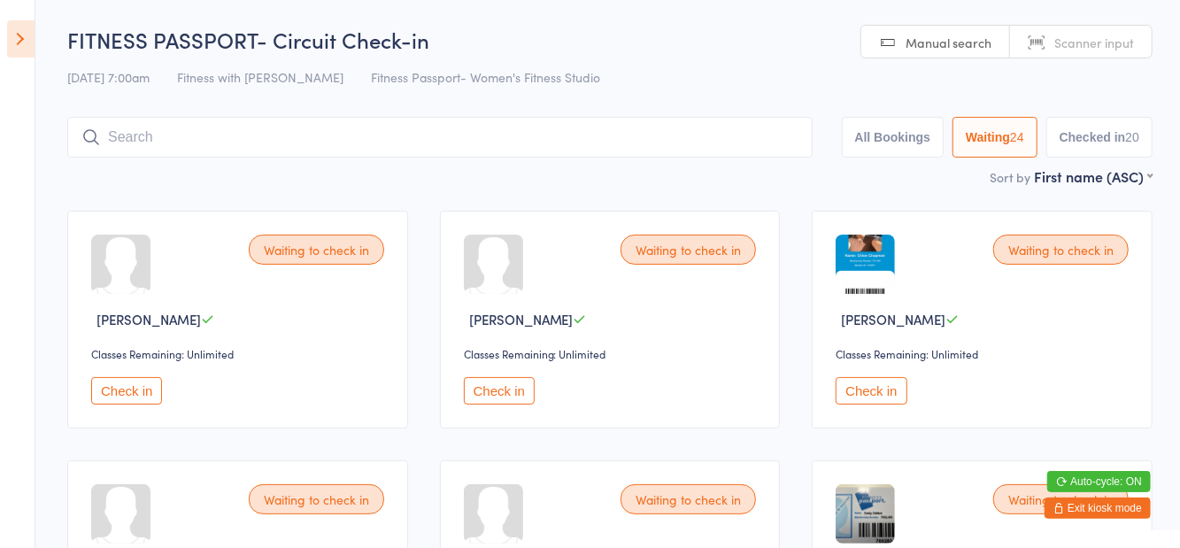
click at [436, 135] on input "search" at bounding box center [439, 137] width 745 height 41
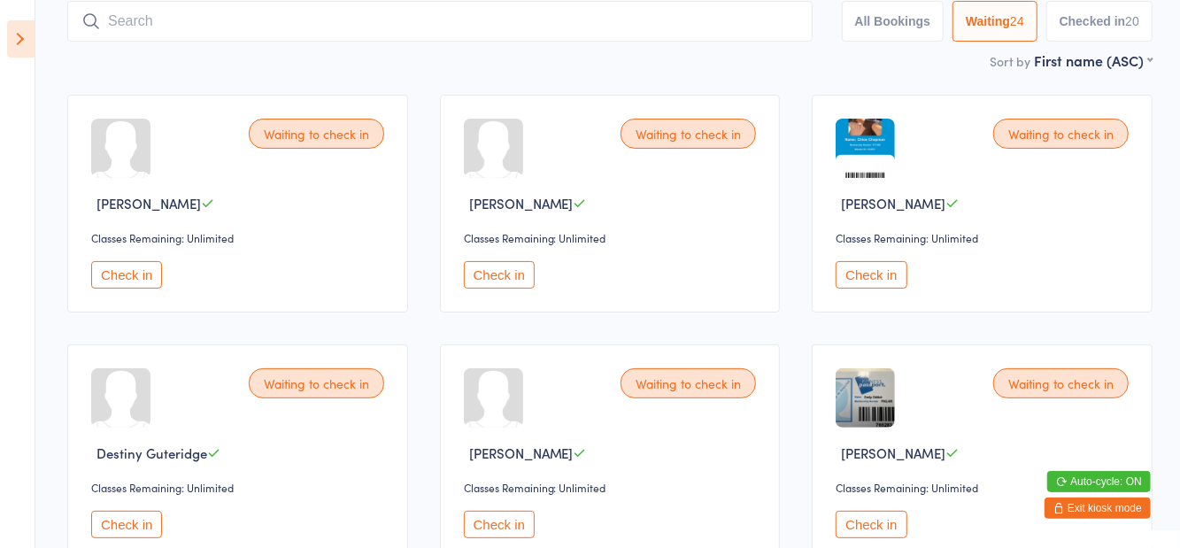
scroll to position [118, 0]
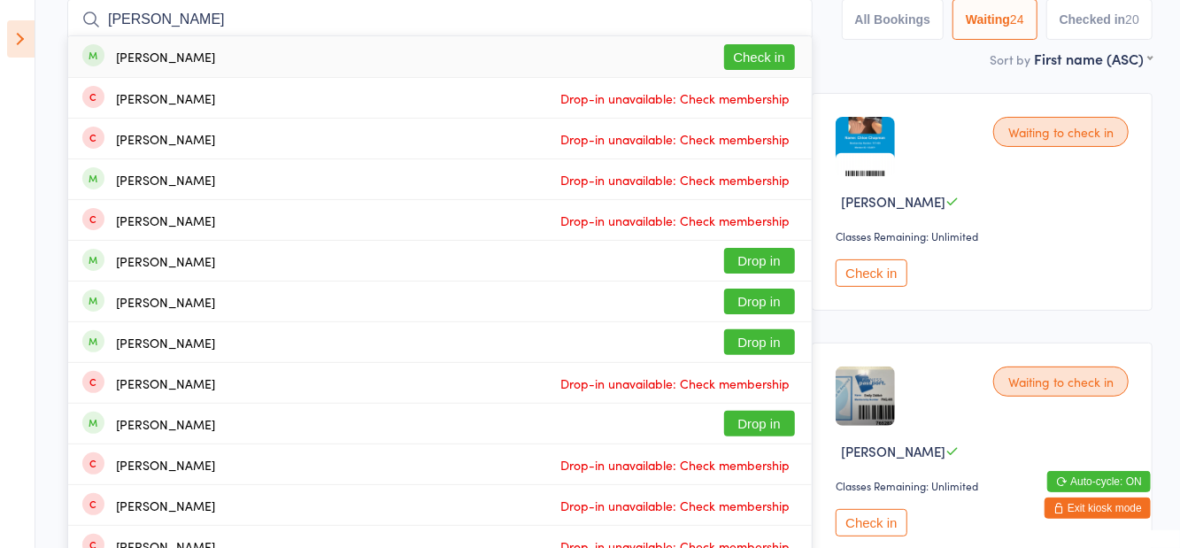
type input "Shailee"
click at [759, 66] on button "Check in" at bounding box center [759, 57] width 71 height 26
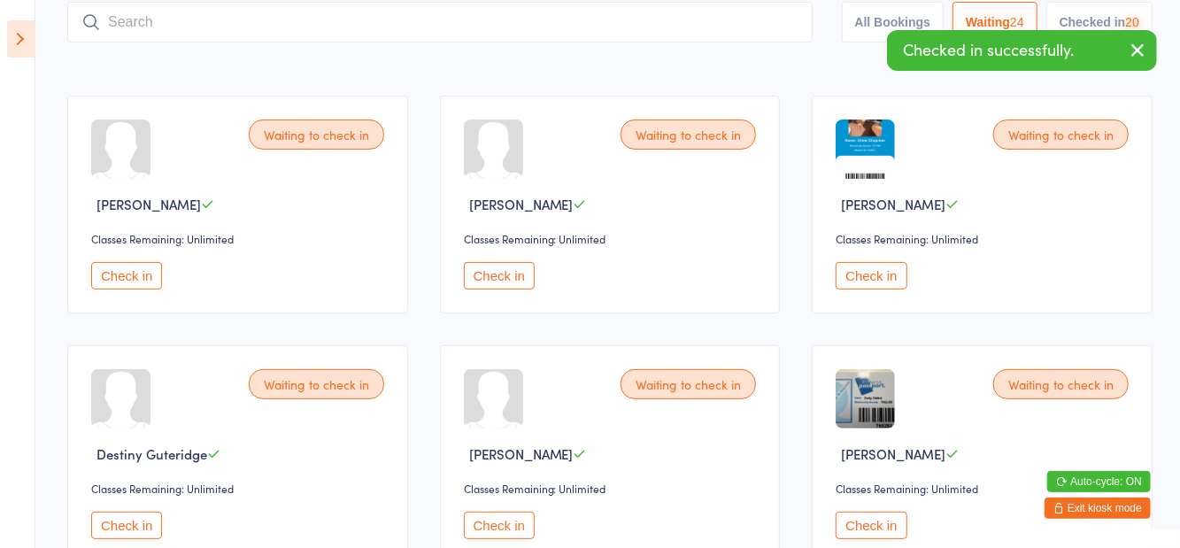
scroll to position [19, 0]
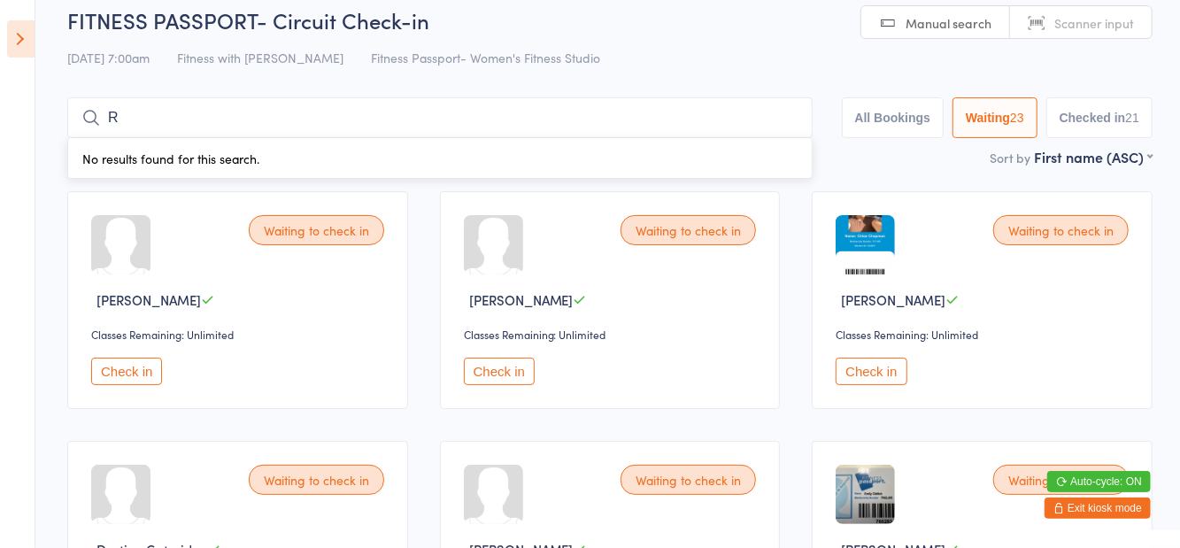
click at [794, 70] on div "13 Sep 7:00am Fitness with Zoe Fitness Passport- Women's Fitness Studio" at bounding box center [609, 57] width 1085 height 29
click at [276, 117] on input "R" at bounding box center [439, 117] width 745 height 41
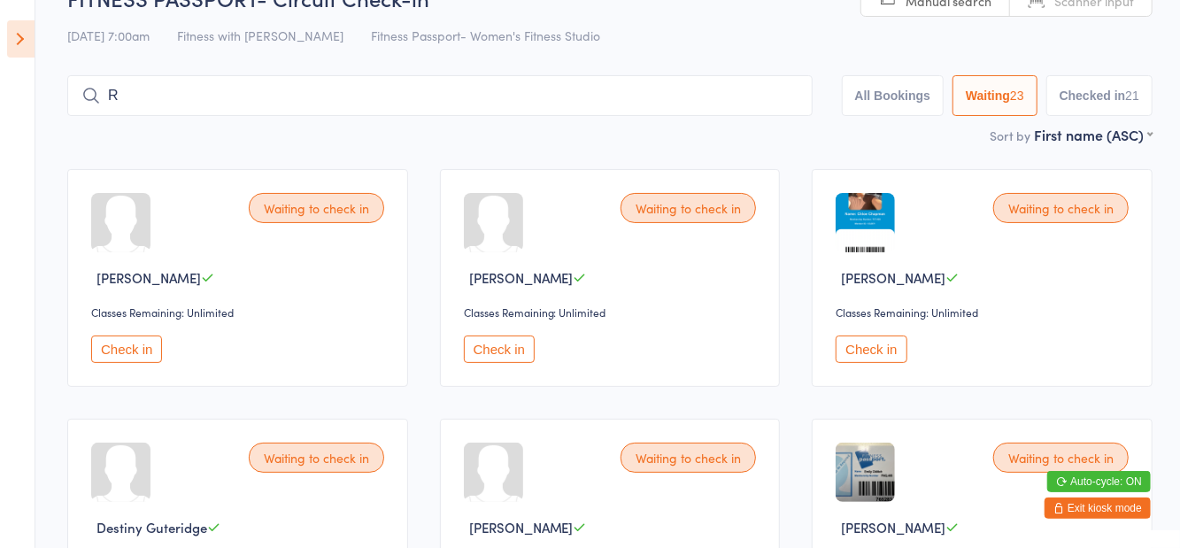
scroll to position [118, 0]
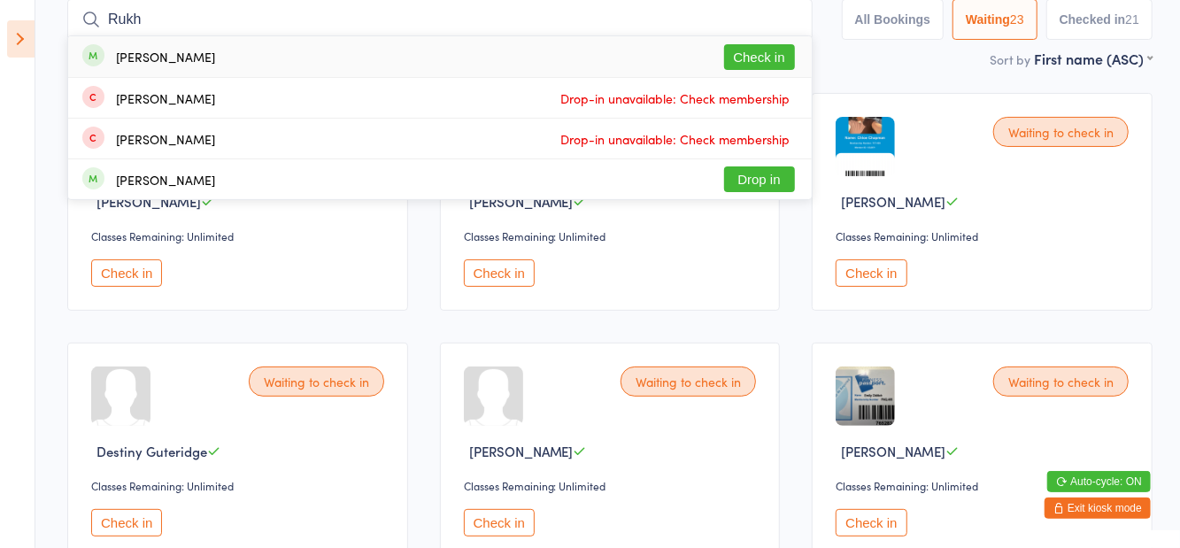
type input "Rukh"
click at [774, 67] on button "Check in" at bounding box center [759, 57] width 71 height 26
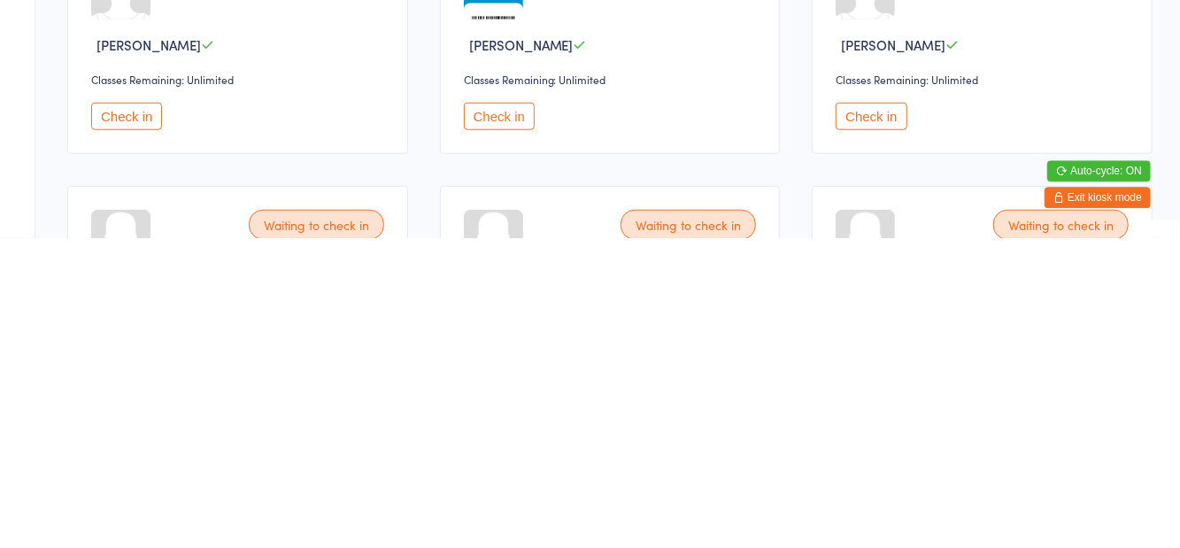
scroll to position [129, 0]
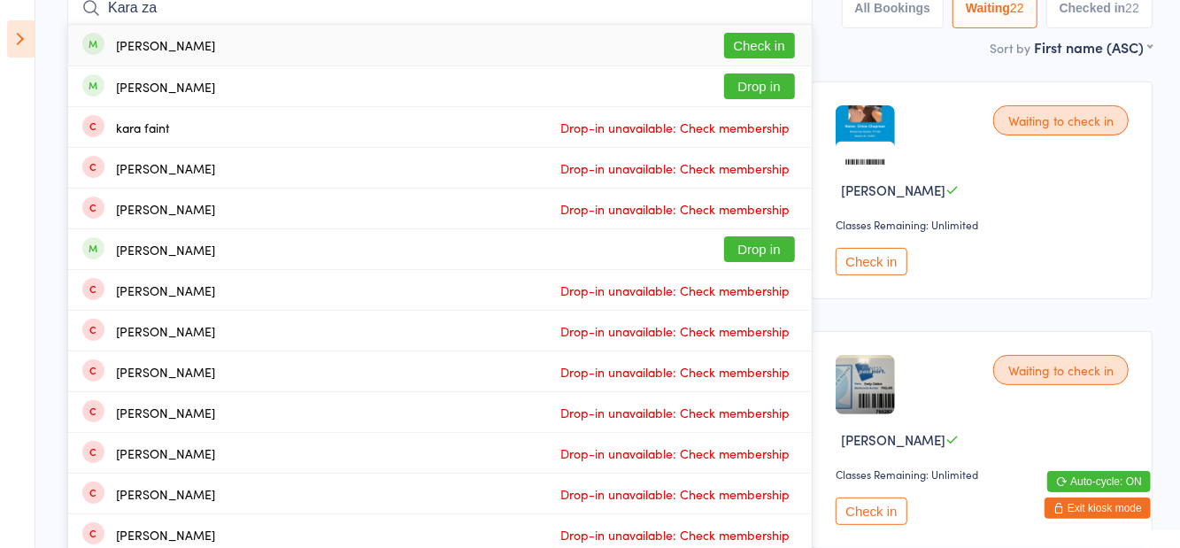
type input "Kara za"
click at [772, 49] on button "Check in" at bounding box center [759, 46] width 71 height 26
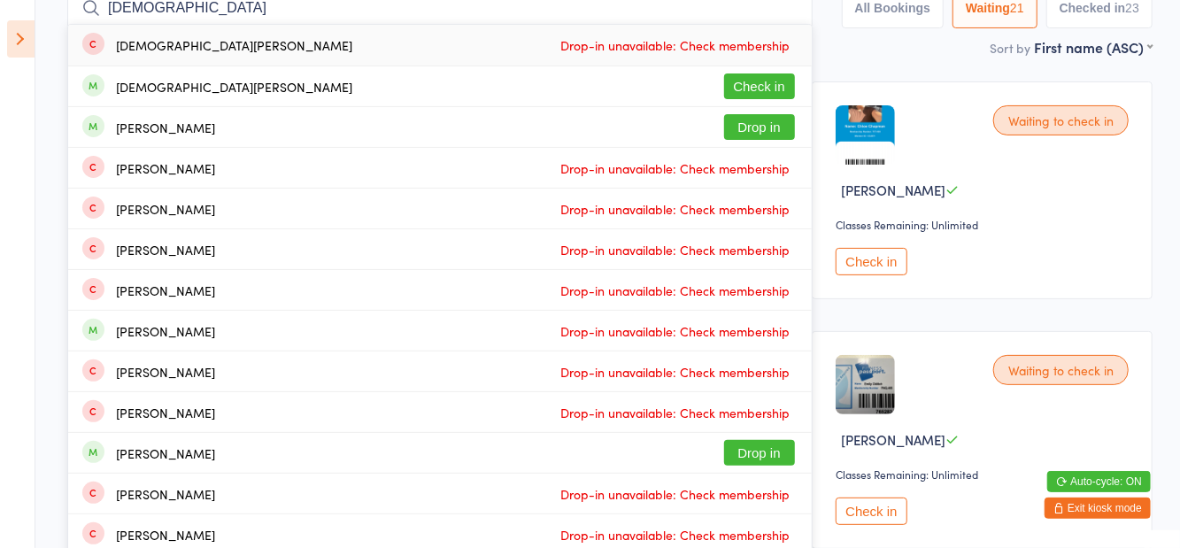
type input "Sunni"
click at [761, 96] on button "Check in" at bounding box center [759, 86] width 71 height 26
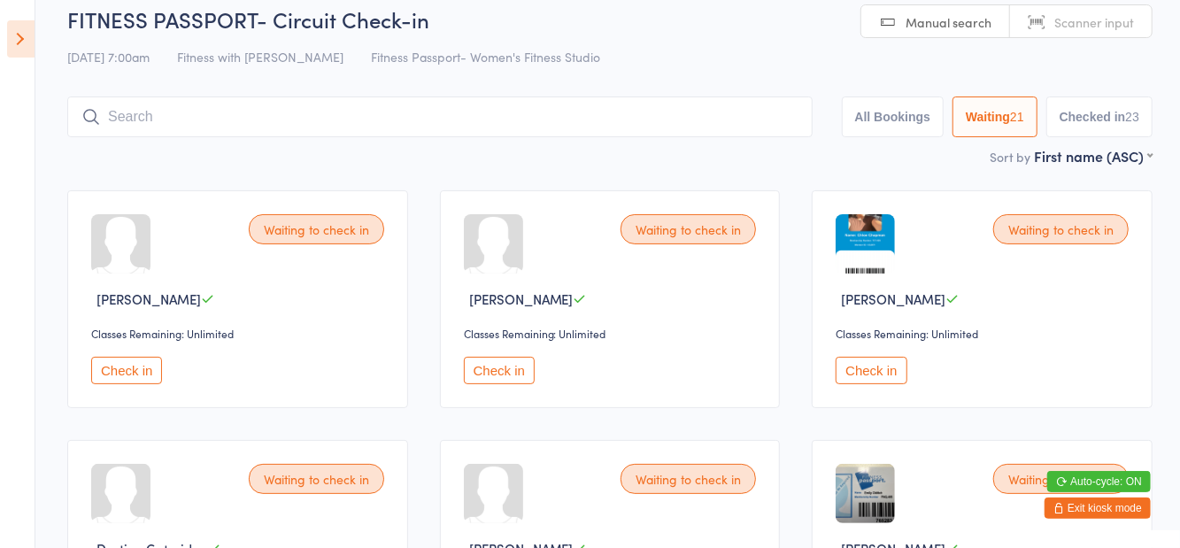
scroll to position [19, 0]
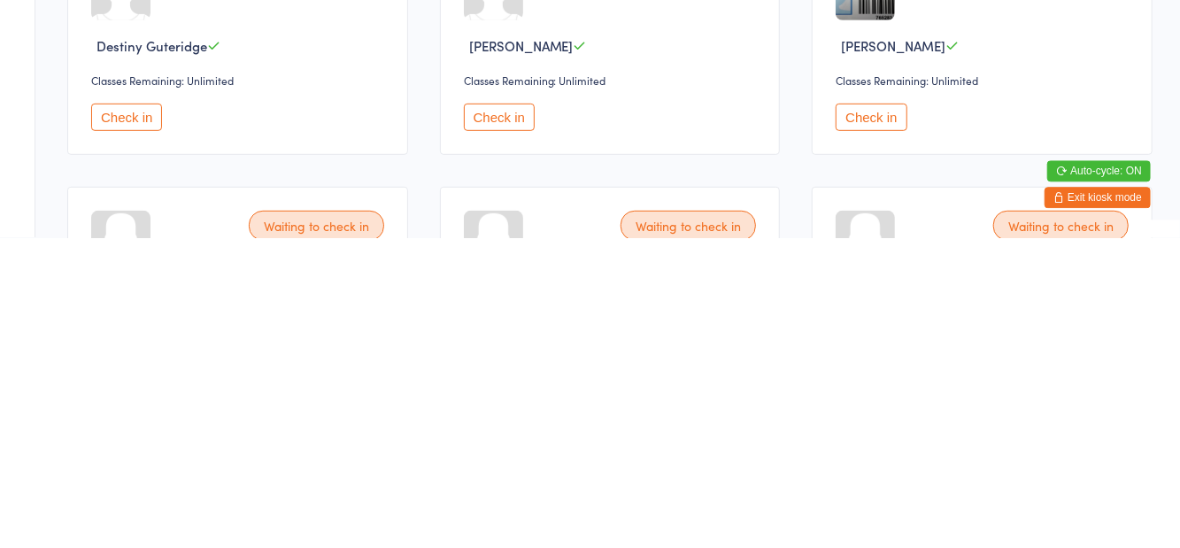
click at [138, 435] on button "Check in" at bounding box center [126, 427] width 71 height 27
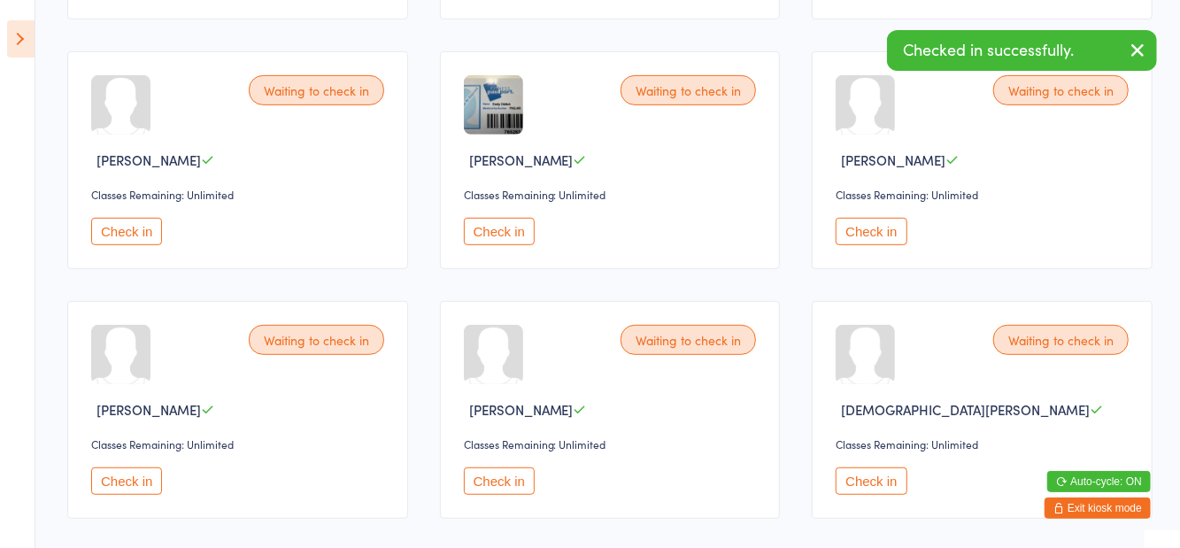
scroll to position [421, 0]
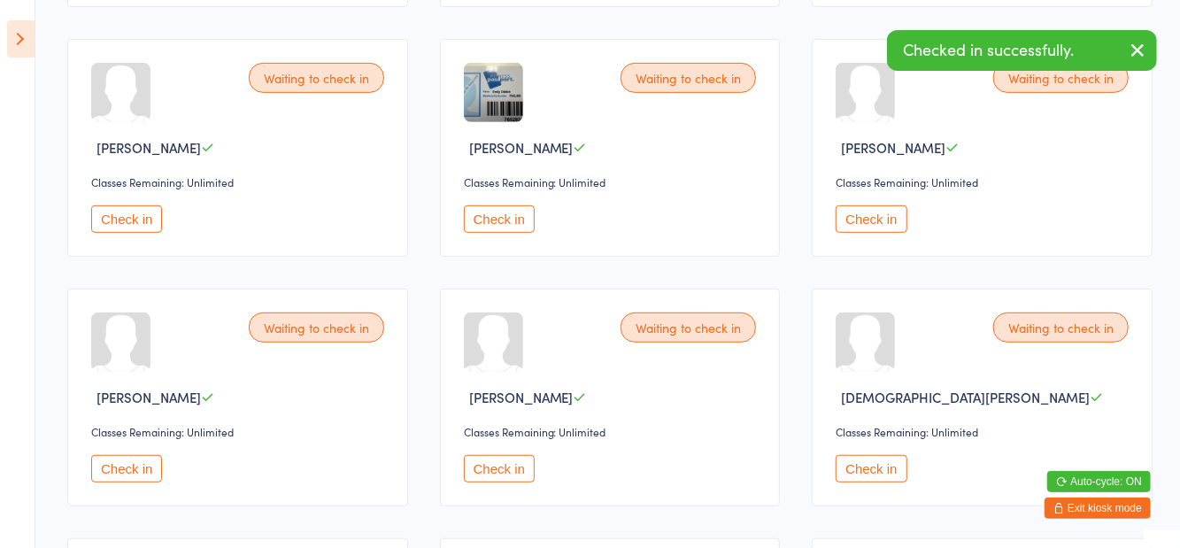
click at [512, 221] on button "Check in" at bounding box center [499, 218] width 71 height 27
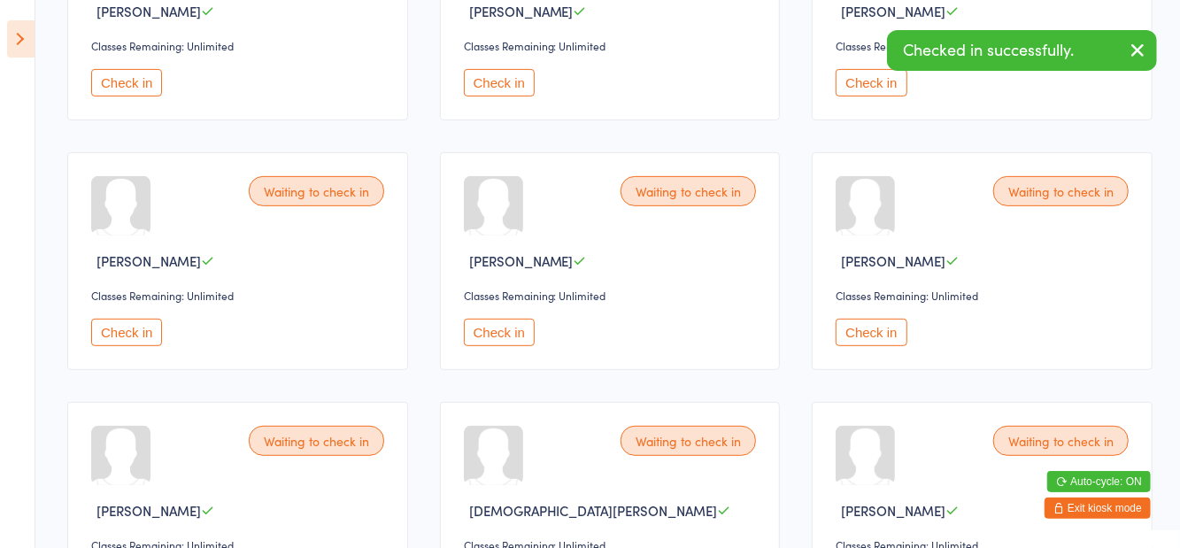
scroll to position [0, 0]
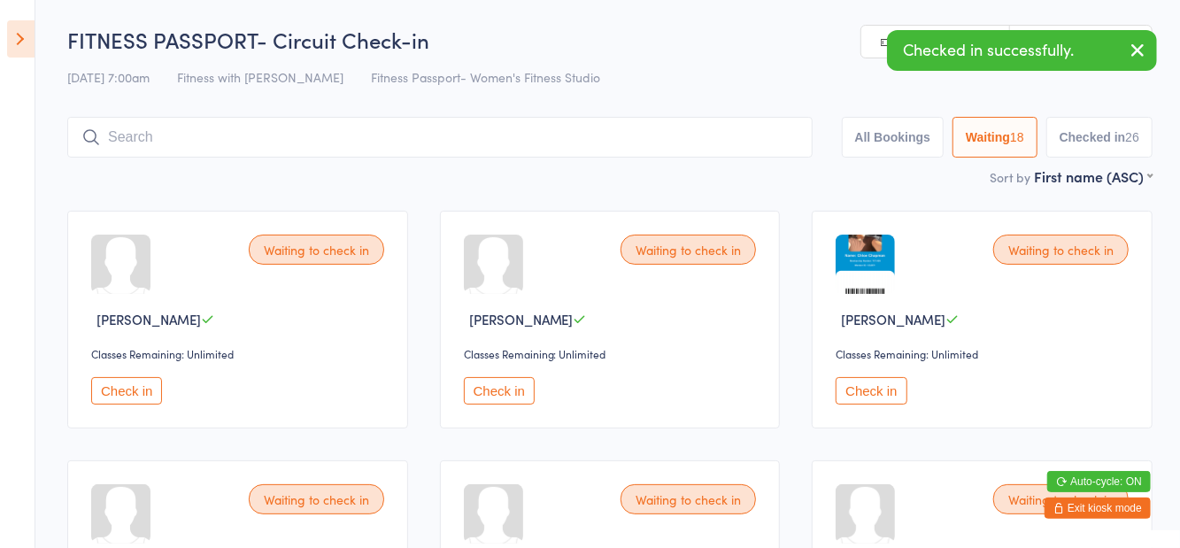
click at [122, 404] on button "Check in" at bounding box center [126, 390] width 71 height 27
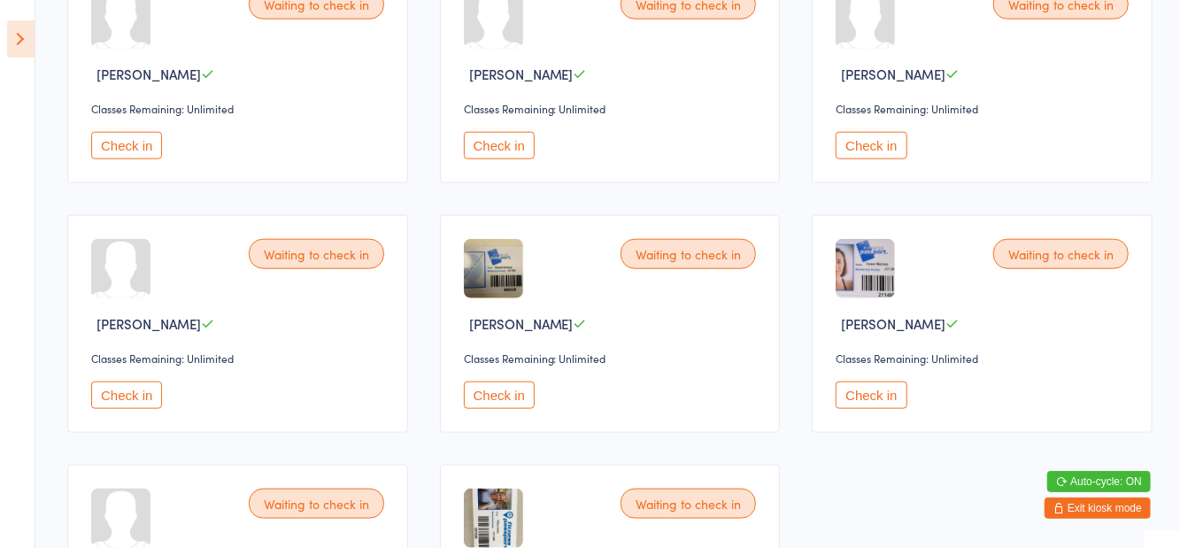
scroll to position [1162, 0]
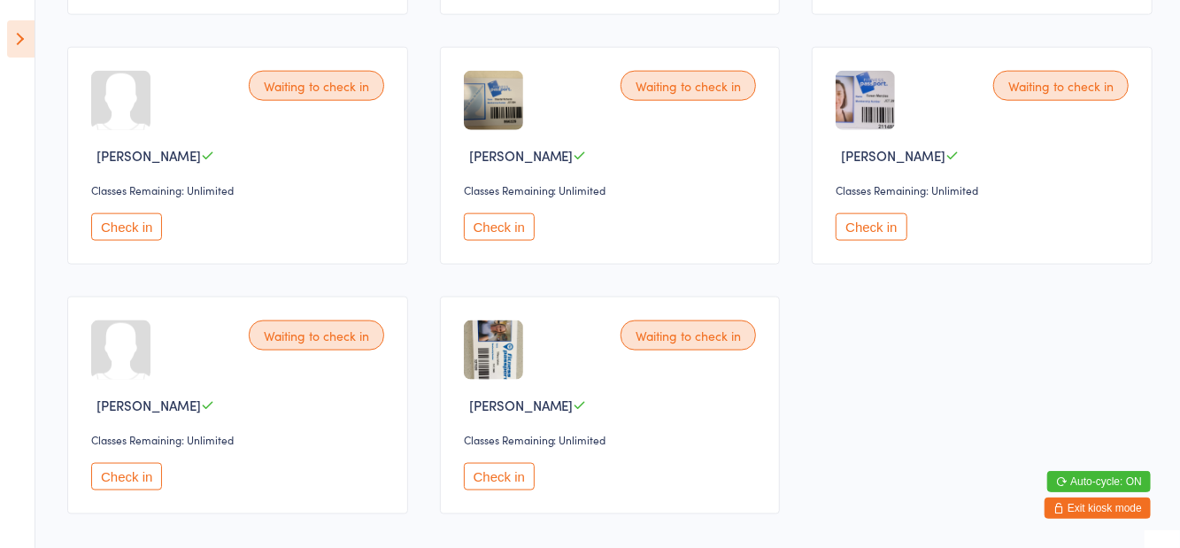
click at [504, 481] on button "Check in" at bounding box center [499, 476] width 71 height 27
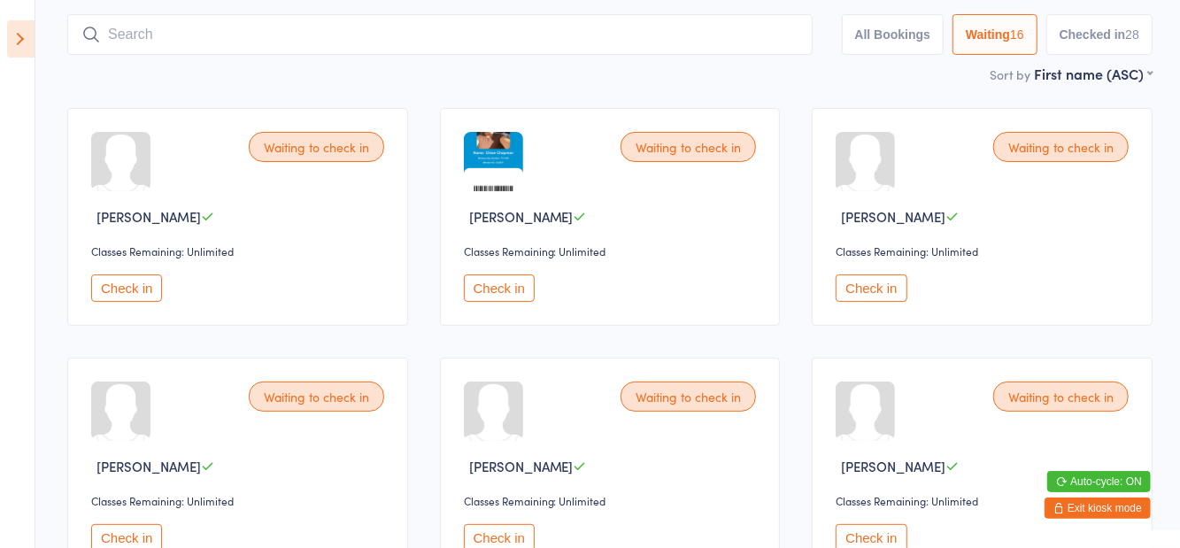
scroll to position [9, 0]
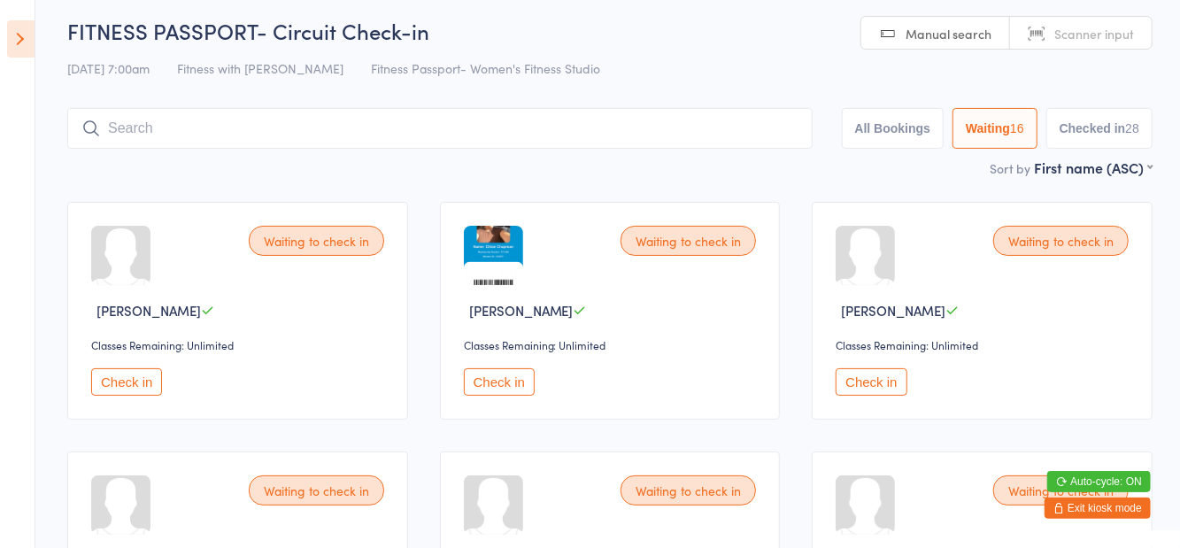
click at [231, 146] on input "search" at bounding box center [439, 128] width 745 height 41
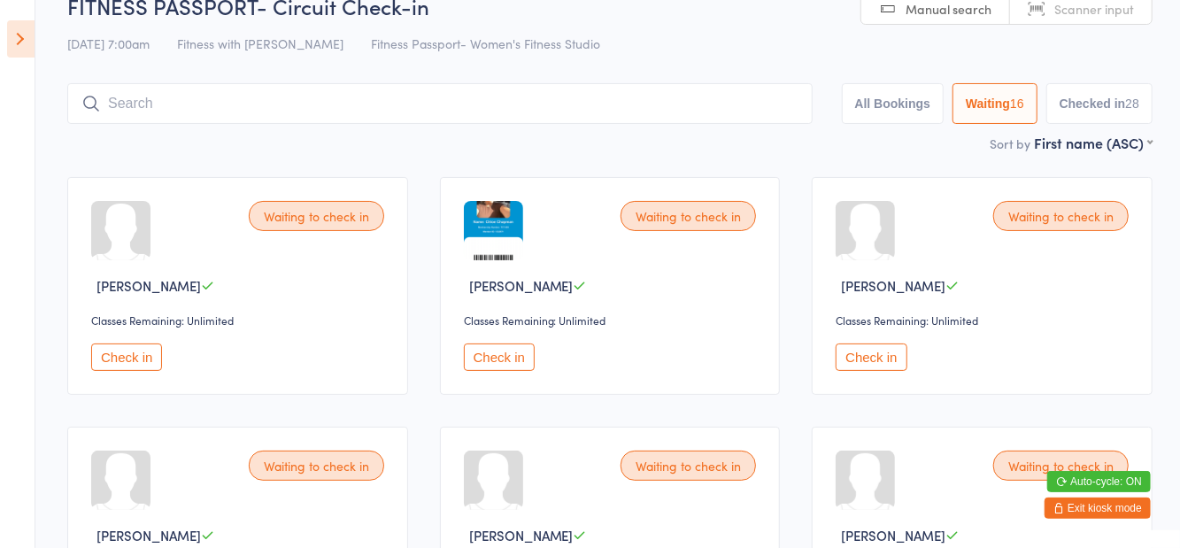
scroll to position [117, 0]
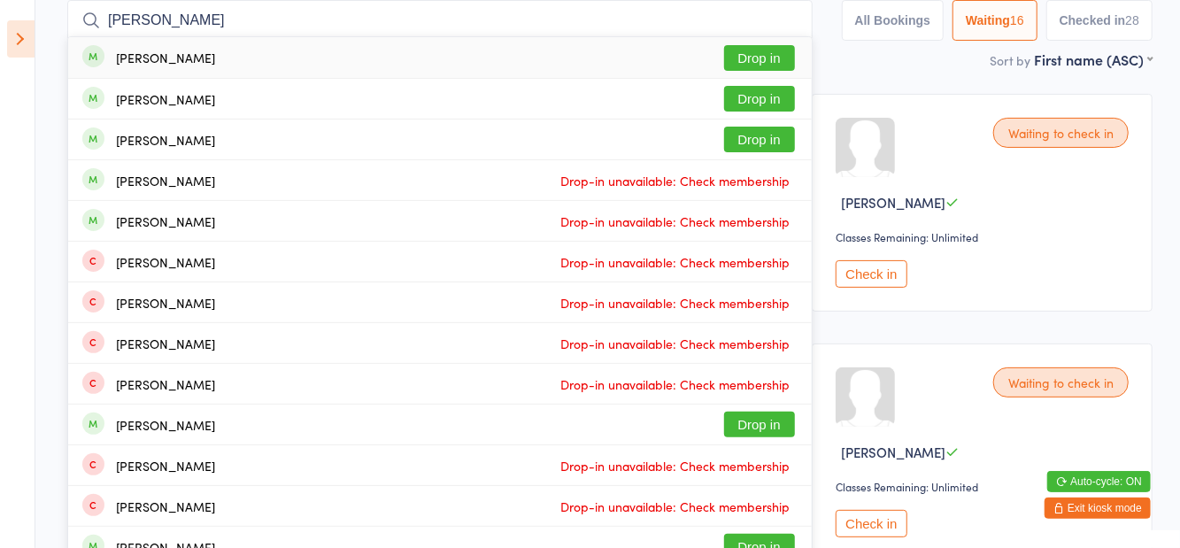
type input "Caitlin malone"
click at [772, 62] on button "Drop in" at bounding box center [759, 58] width 71 height 26
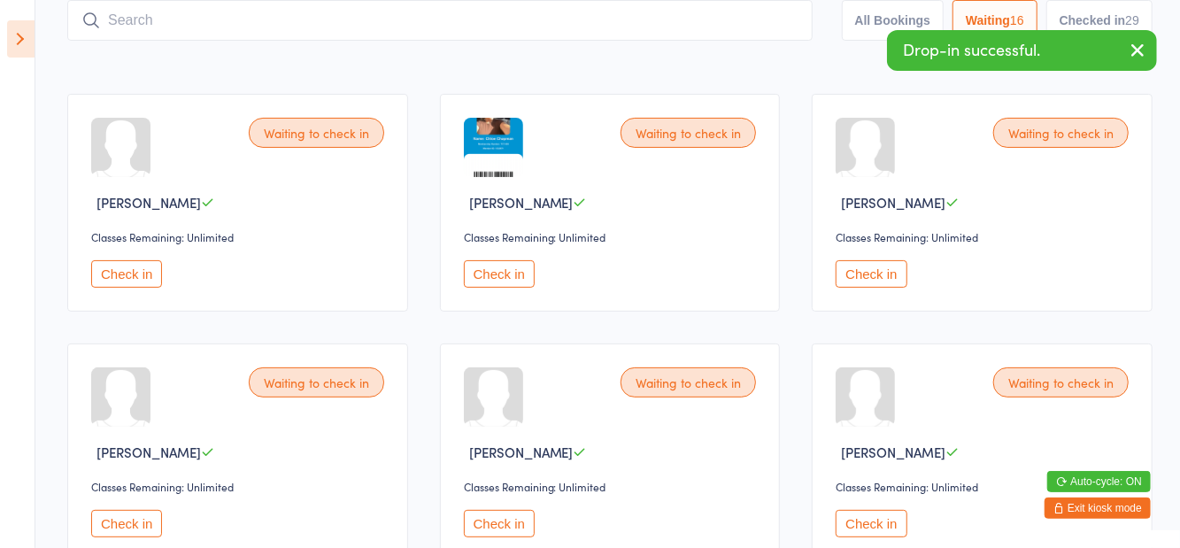
click at [1005, 18] on button "Waiting 16" at bounding box center [994, 20] width 85 height 41
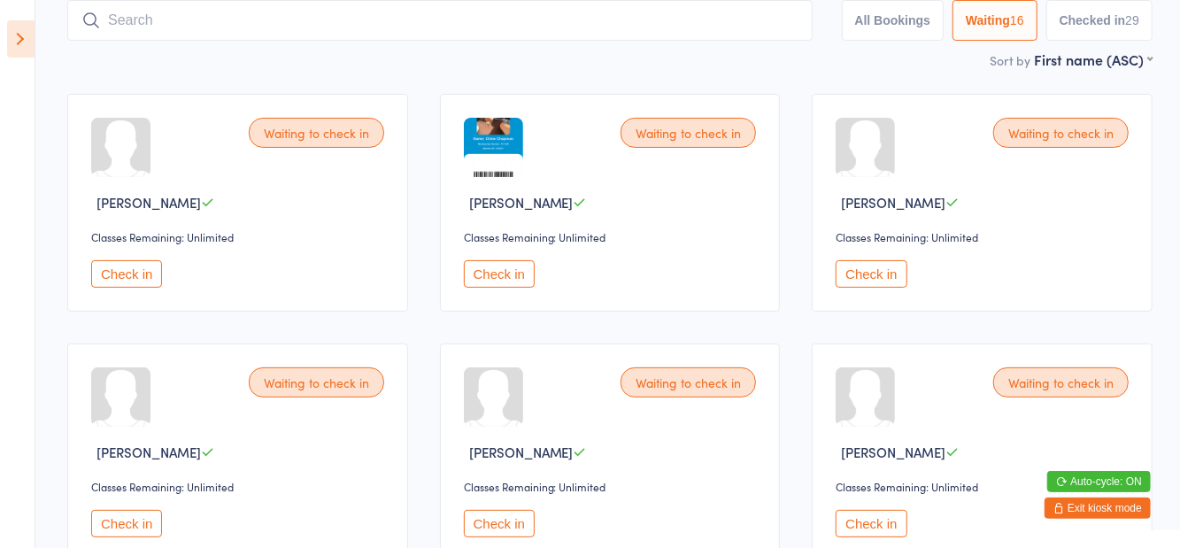
click at [176, 27] on input "search" at bounding box center [439, 20] width 745 height 41
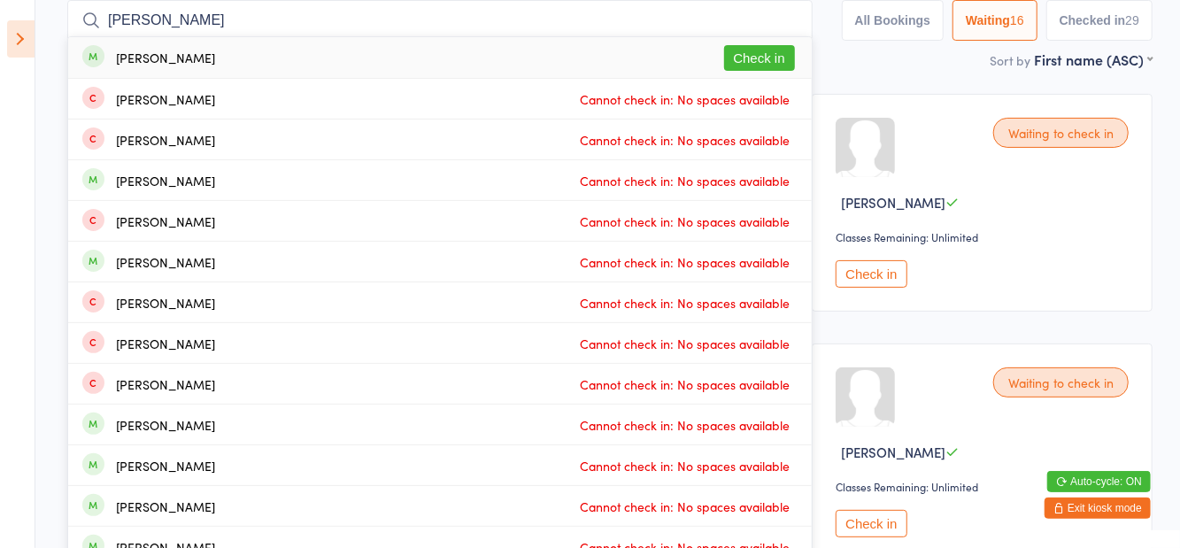
type input "Margarita g"
click at [774, 62] on button "Check in" at bounding box center [759, 58] width 71 height 26
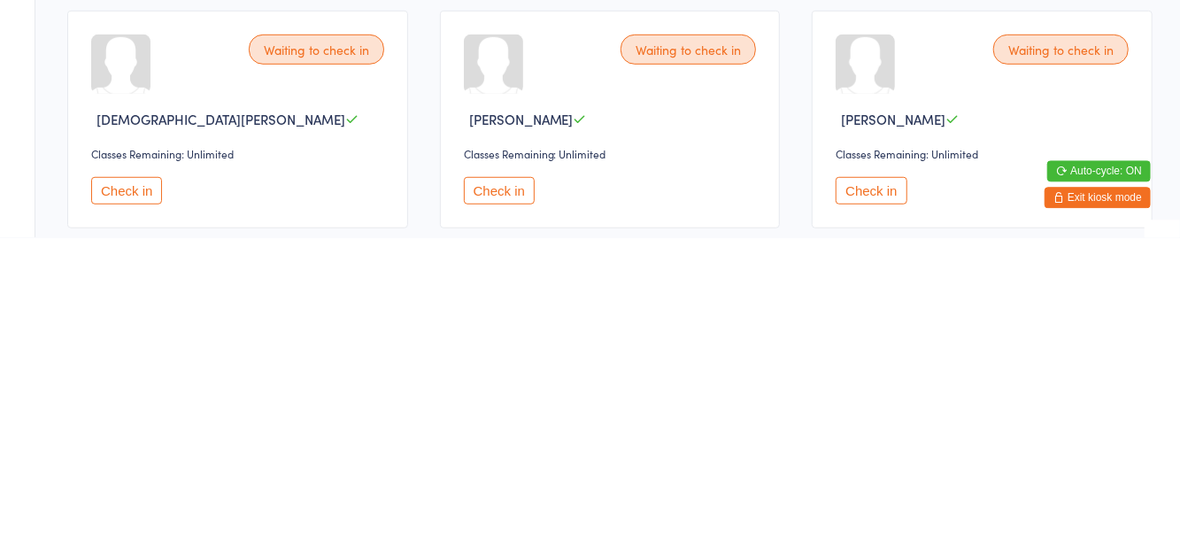
scroll to position [389, 0]
click at [853, 506] on button "Check in" at bounding box center [870, 500] width 71 height 27
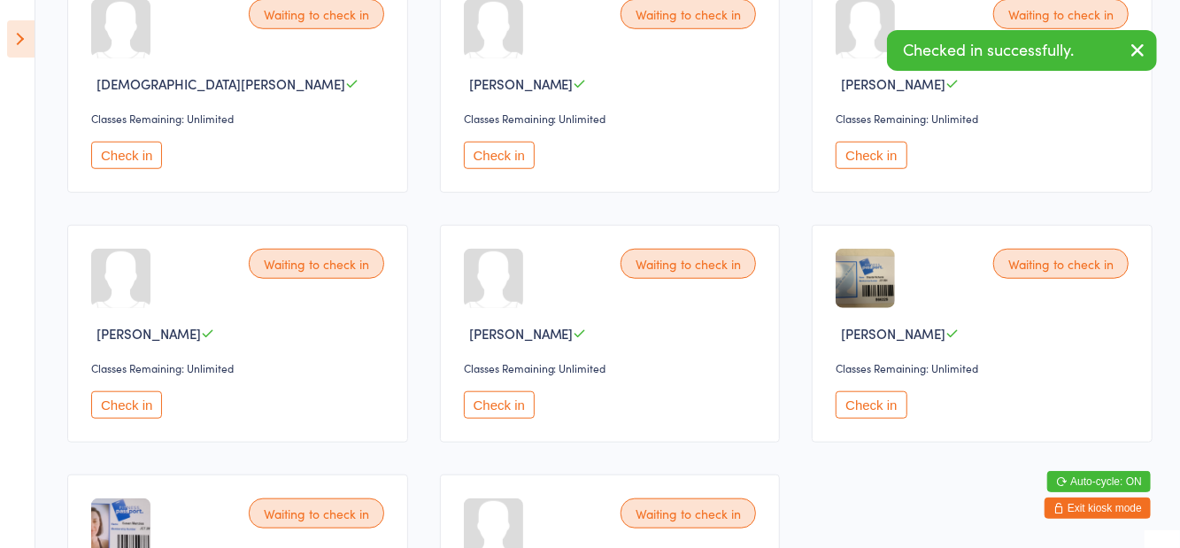
scroll to position [735, 0]
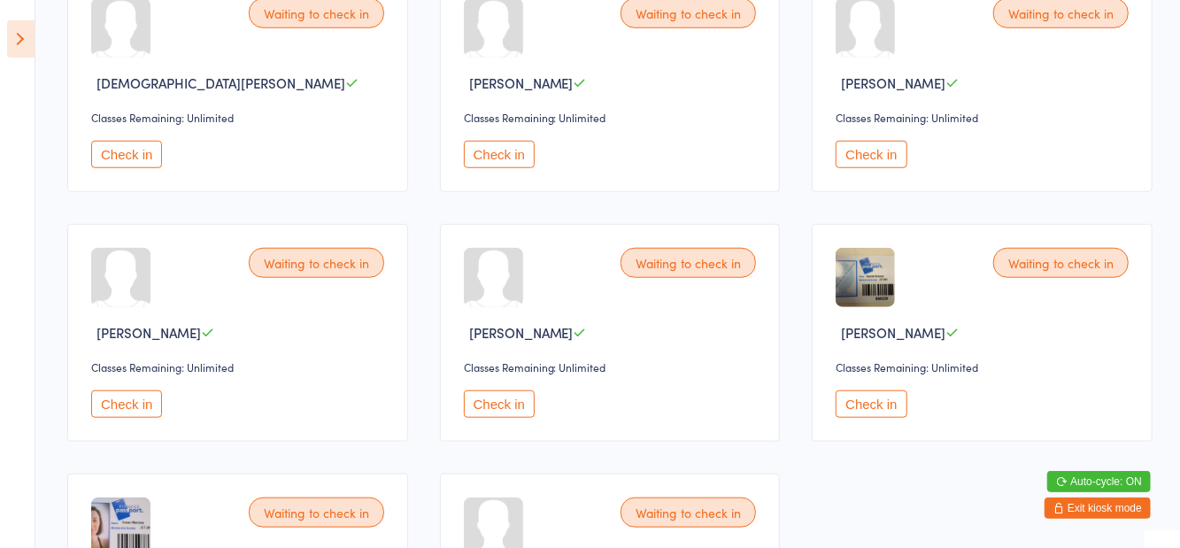
click at [869, 412] on button "Check in" at bounding box center [870, 403] width 71 height 27
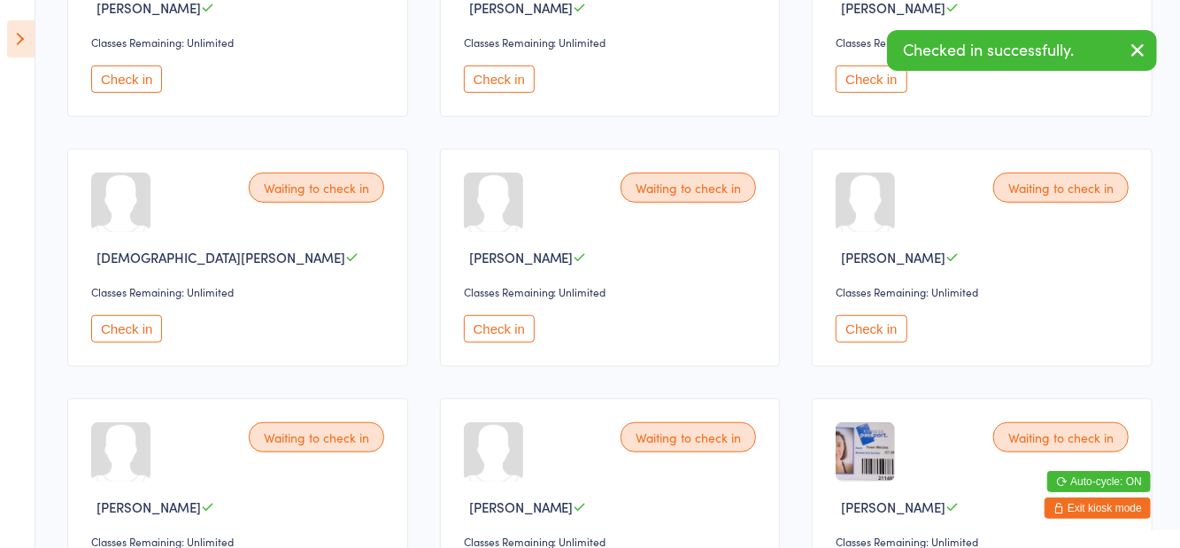
scroll to position [0, 0]
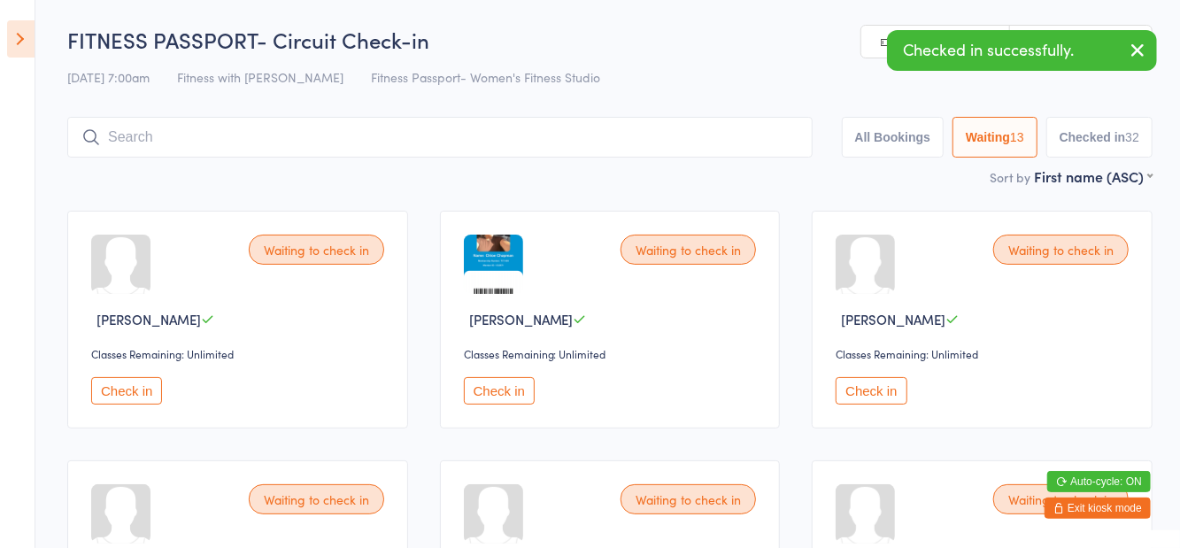
click at [17, 42] on icon at bounding box center [20, 38] width 27 height 37
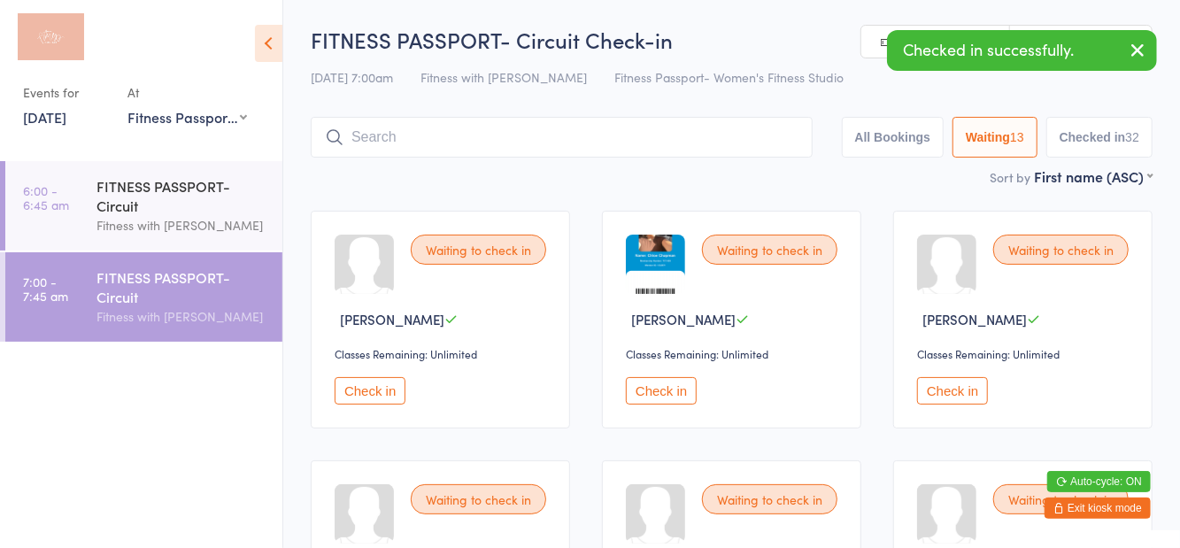
click at [156, 215] on div "Fitness with [PERSON_NAME]" at bounding box center [181, 225] width 171 height 20
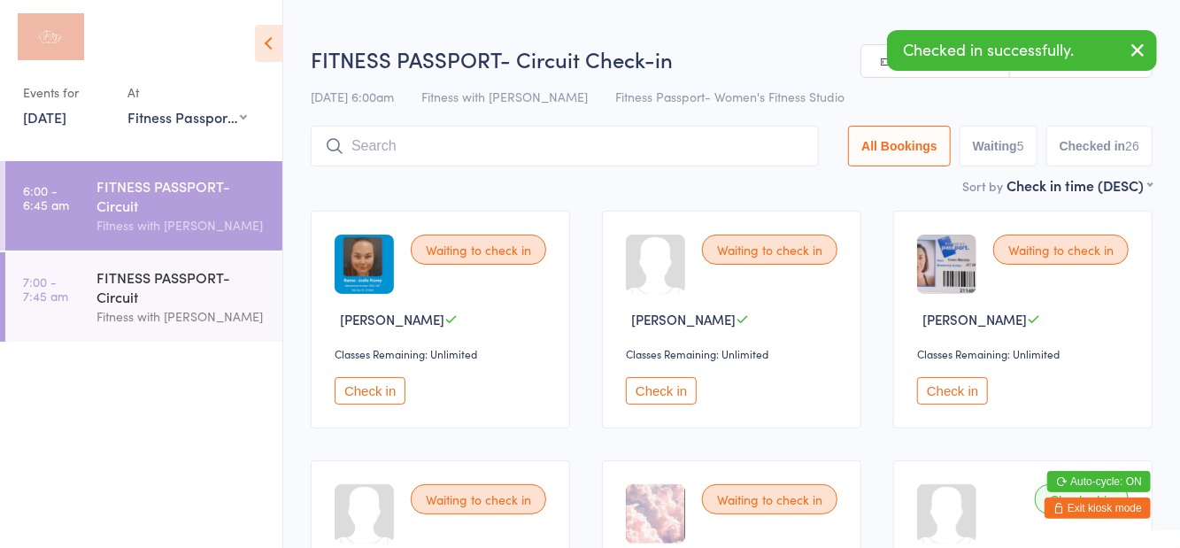
click at [1007, 161] on button "Waiting 5" at bounding box center [998, 146] width 78 height 41
select select "0"
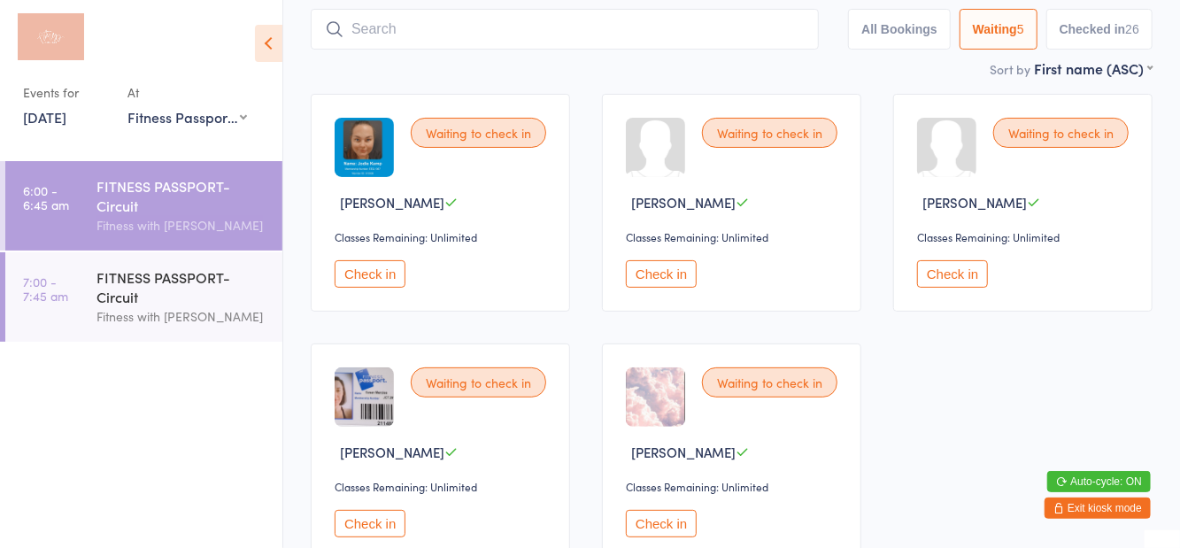
scroll to position [122, 0]
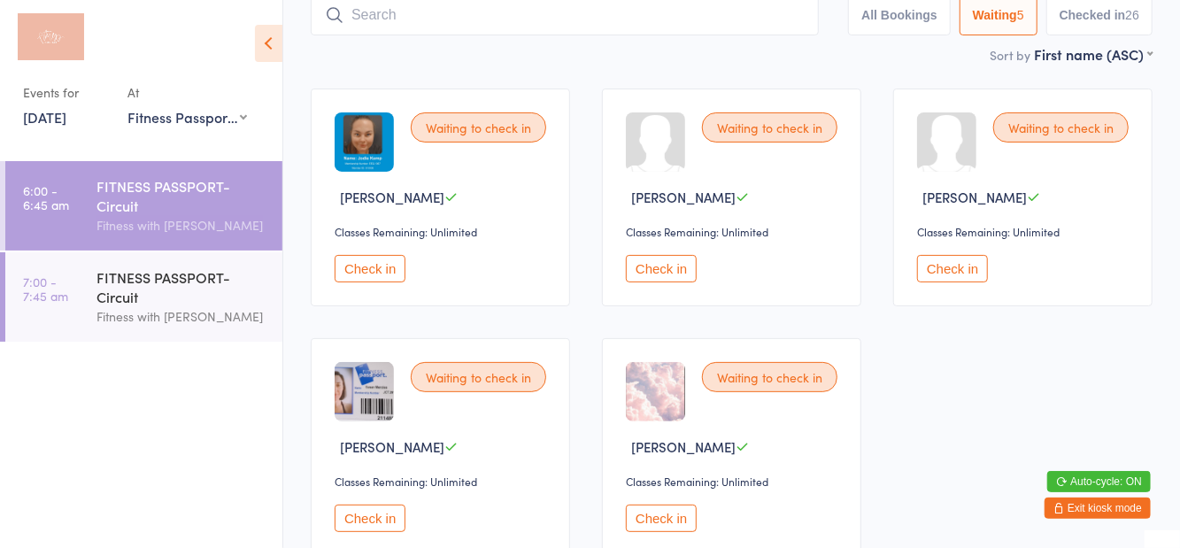
click at [145, 299] on div "FITNESS PASSPORT- Circuit" at bounding box center [181, 286] width 171 height 39
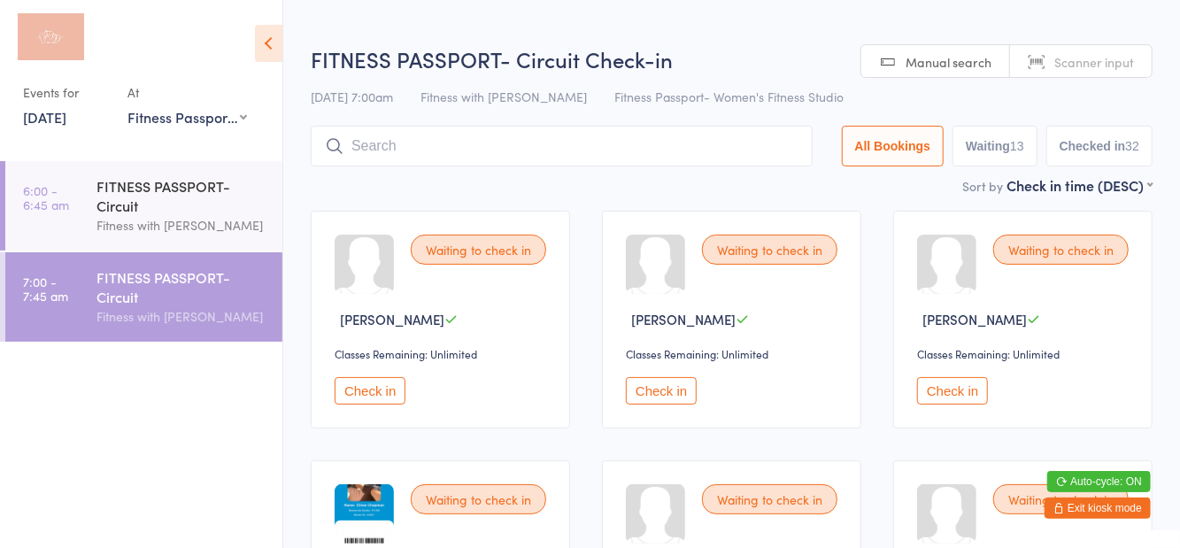
click at [266, 51] on icon at bounding box center [268, 43] width 27 height 37
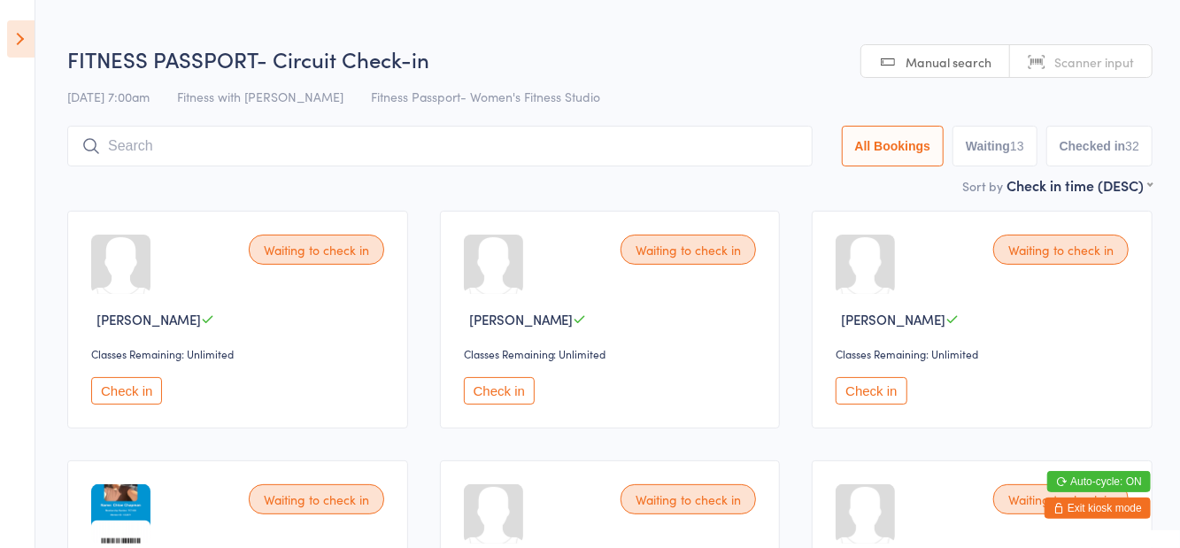
click at [980, 154] on button "Waiting 13" at bounding box center [994, 146] width 85 height 41
select select "0"
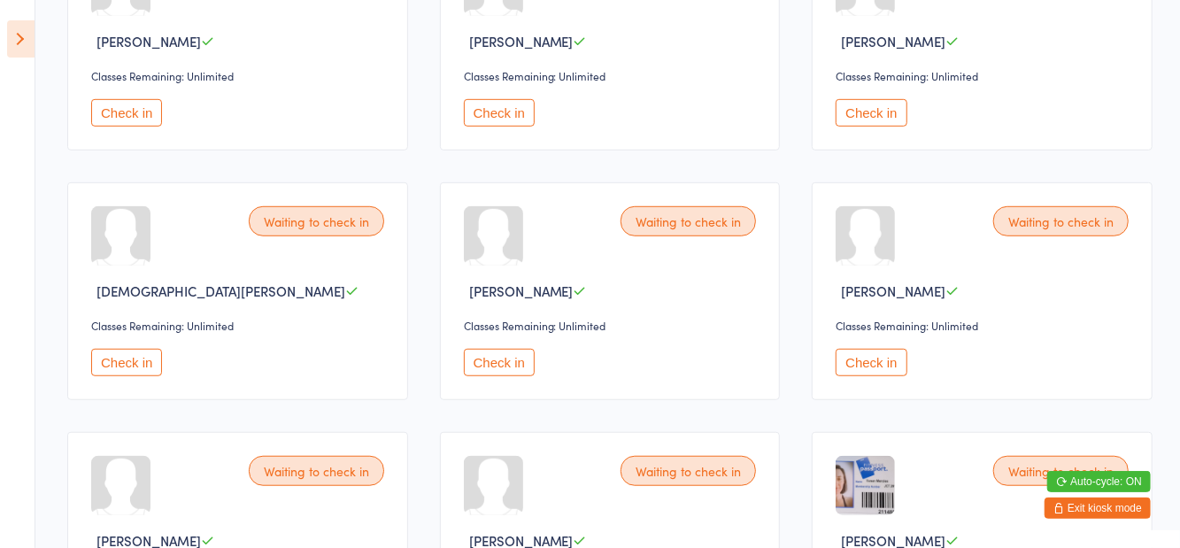
scroll to position [527, 0]
click at [517, 350] on button "Check in" at bounding box center [499, 362] width 71 height 27
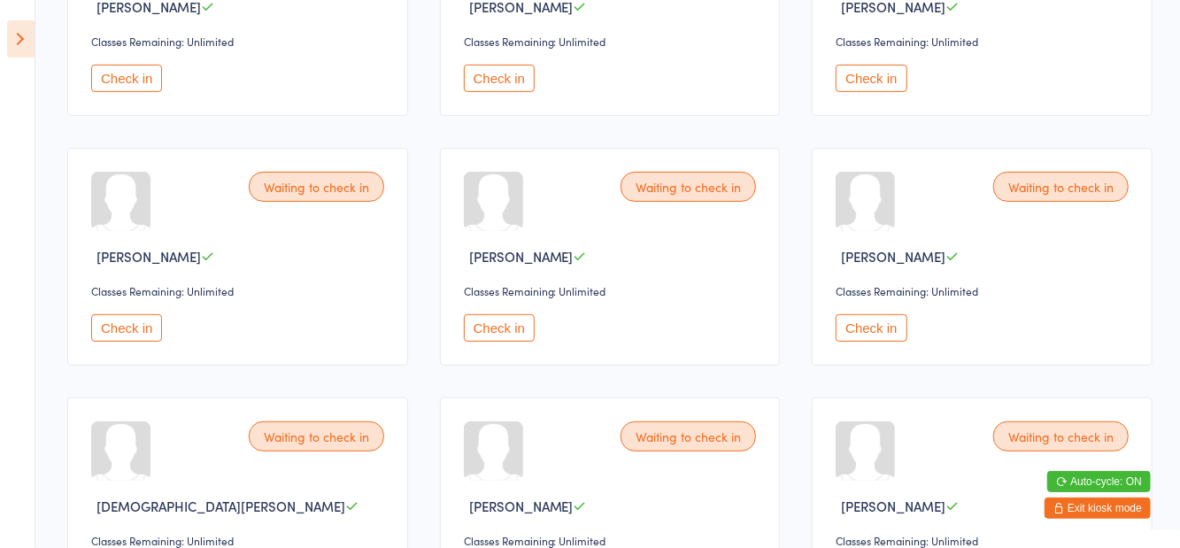
scroll to position [317, 0]
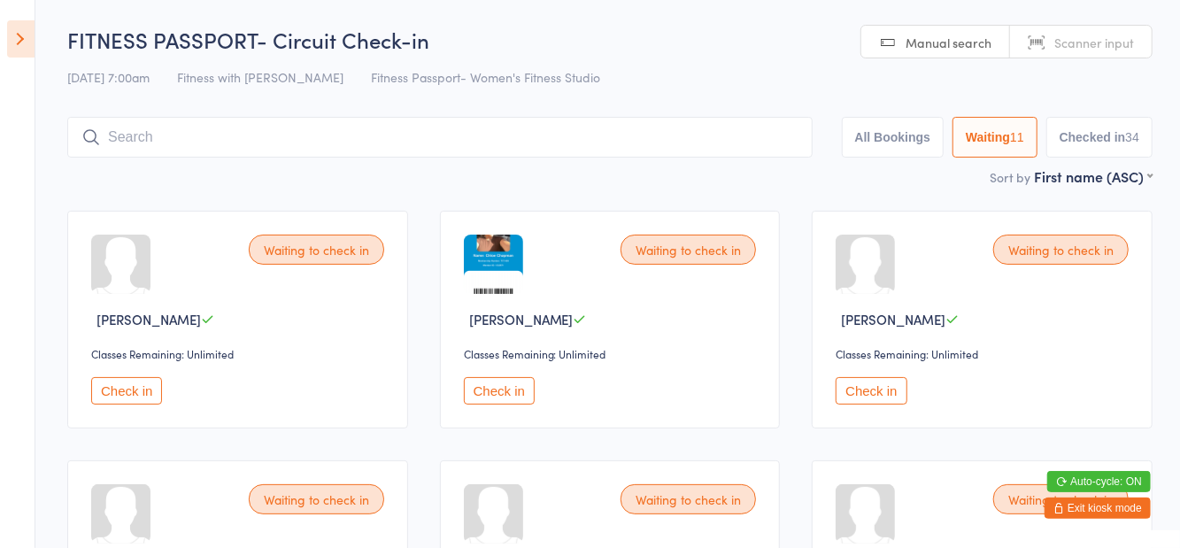
scroll to position [7, 0]
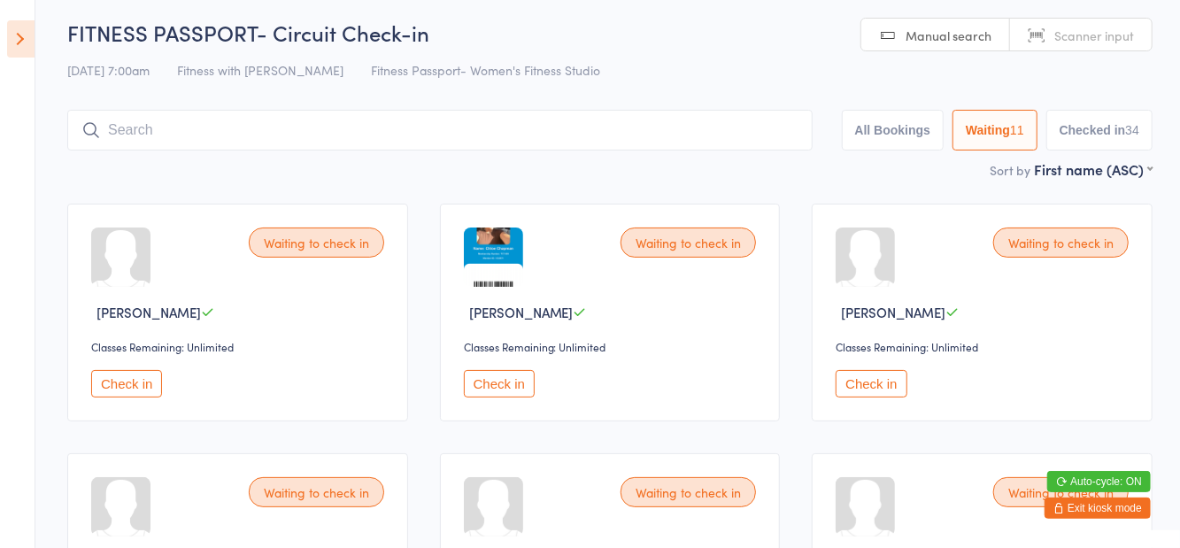
click at [495, 389] on button "Check in" at bounding box center [499, 383] width 71 height 27
click at [158, 395] on button "Check in" at bounding box center [126, 383] width 71 height 27
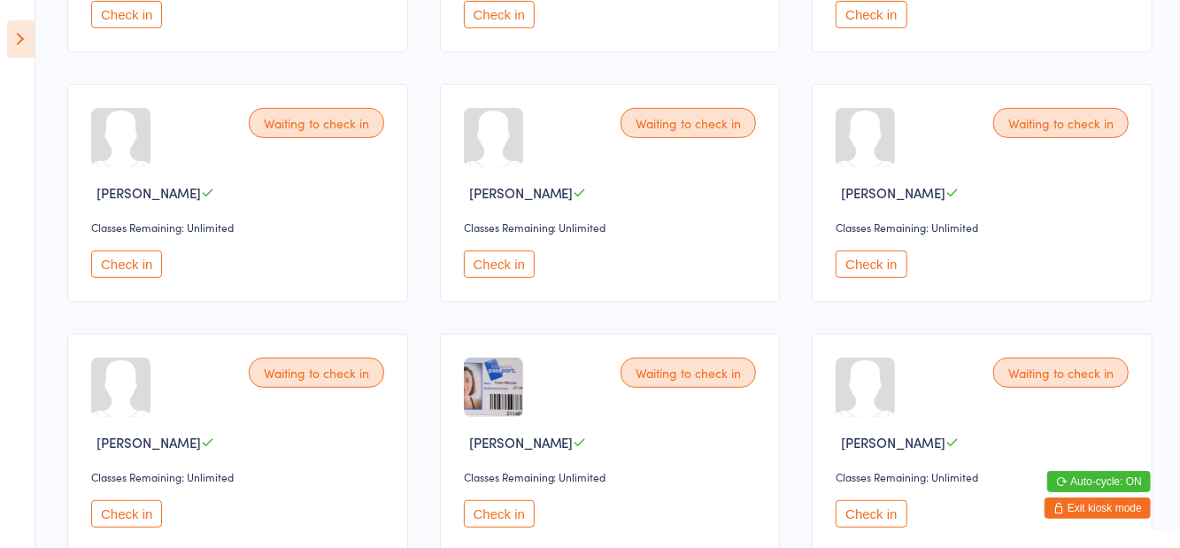
scroll to position [416, 0]
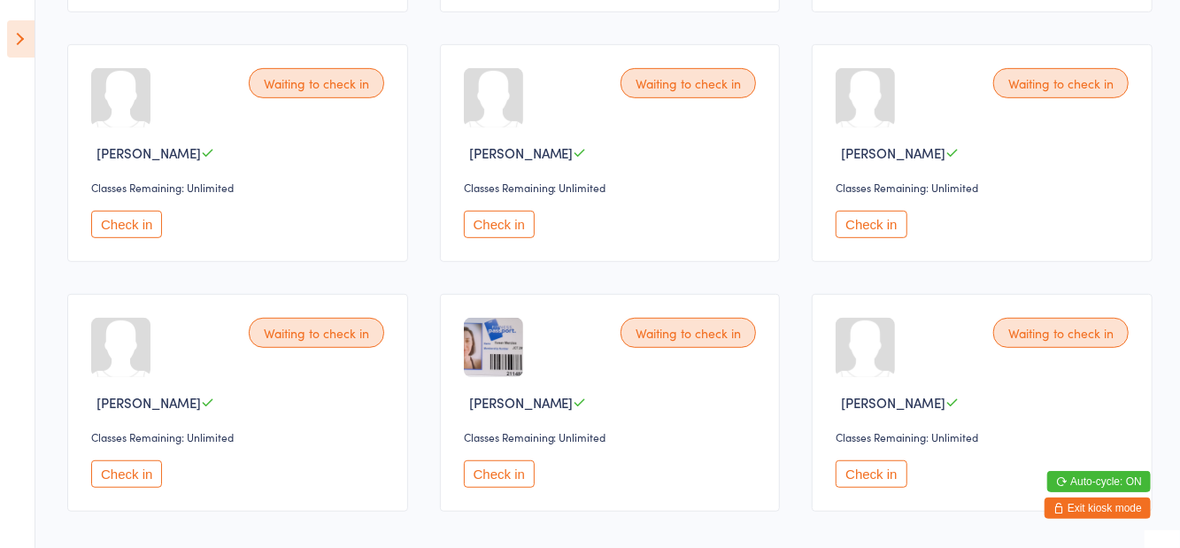
click at [863, 485] on button "Check in" at bounding box center [870, 473] width 71 height 27
